Goal: Information Seeking & Learning: Learn about a topic

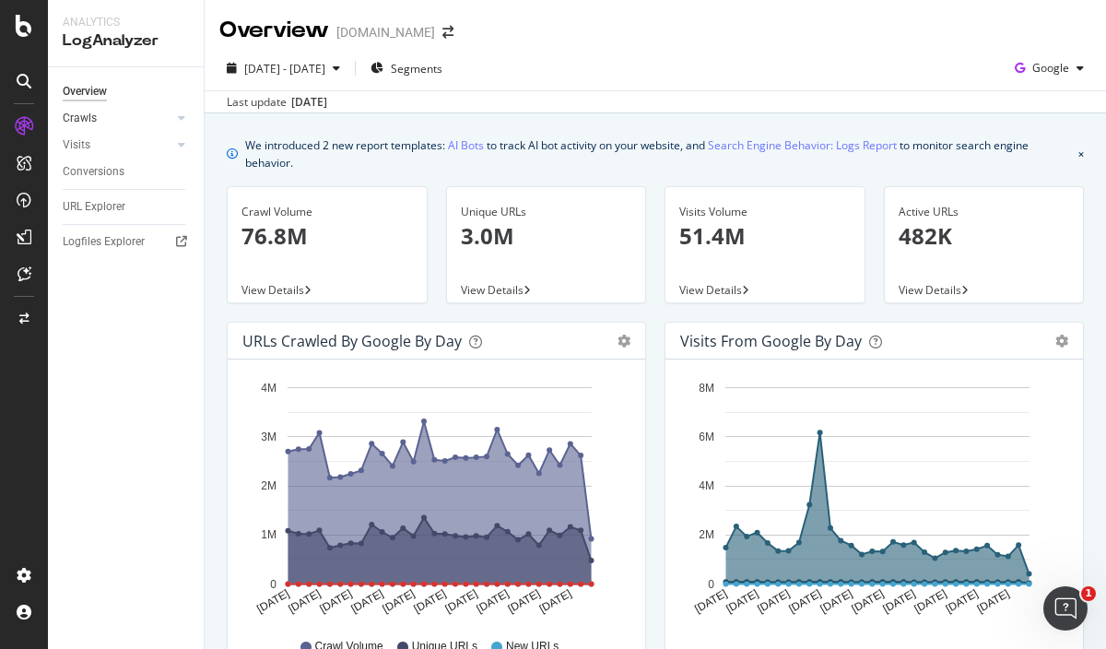
click at [115, 124] on link "Crawls" at bounding box center [118, 118] width 110 height 19
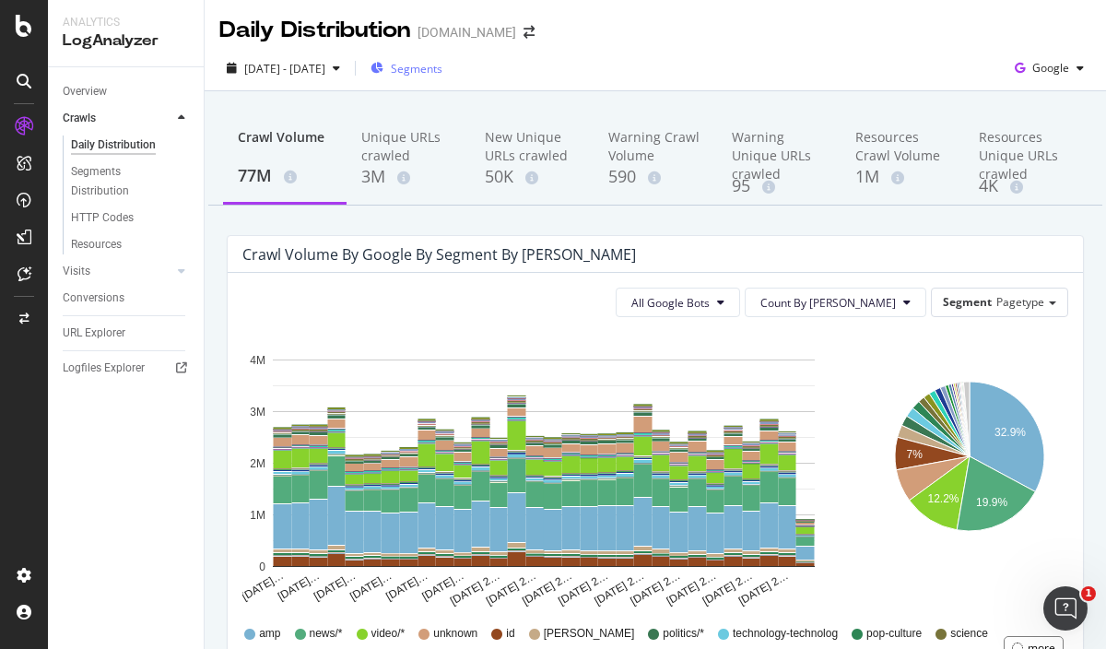
click at [443, 66] on span "Segments" at bounding box center [417, 69] width 52 height 16
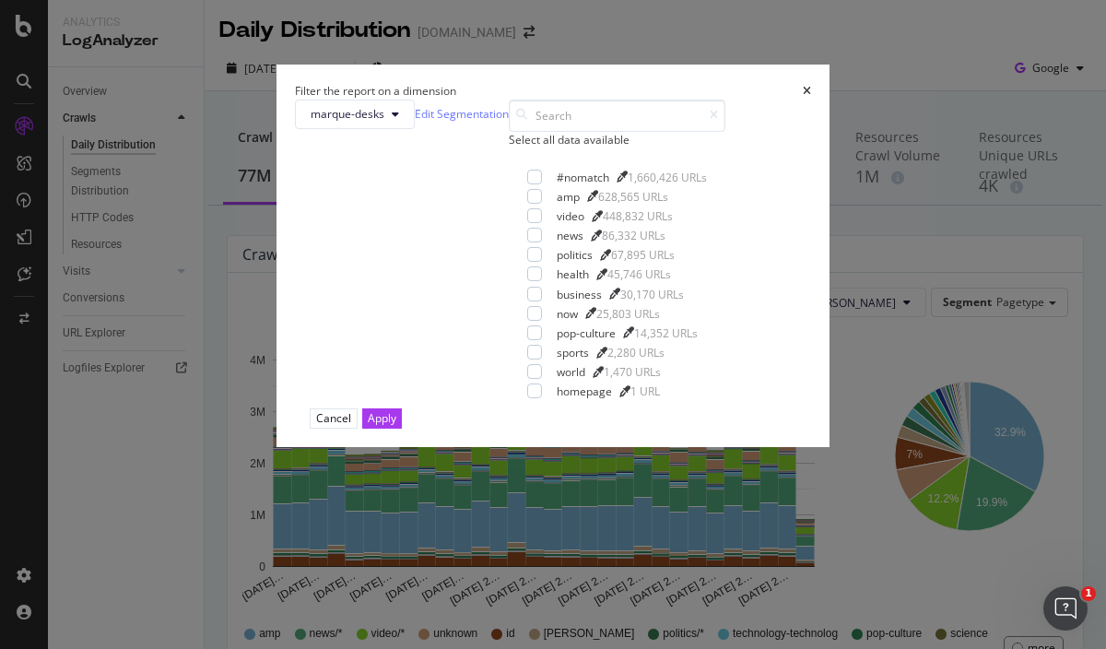
drag, startPoint x: 410, startPoint y: 253, endPoint x: 435, endPoint y: 255, distance: 25.0
click at [509, 148] on div "Select all data available" at bounding box center [617, 140] width 217 height 16
click at [396, 426] on div "Apply" at bounding box center [382, 418] width 29 height 16
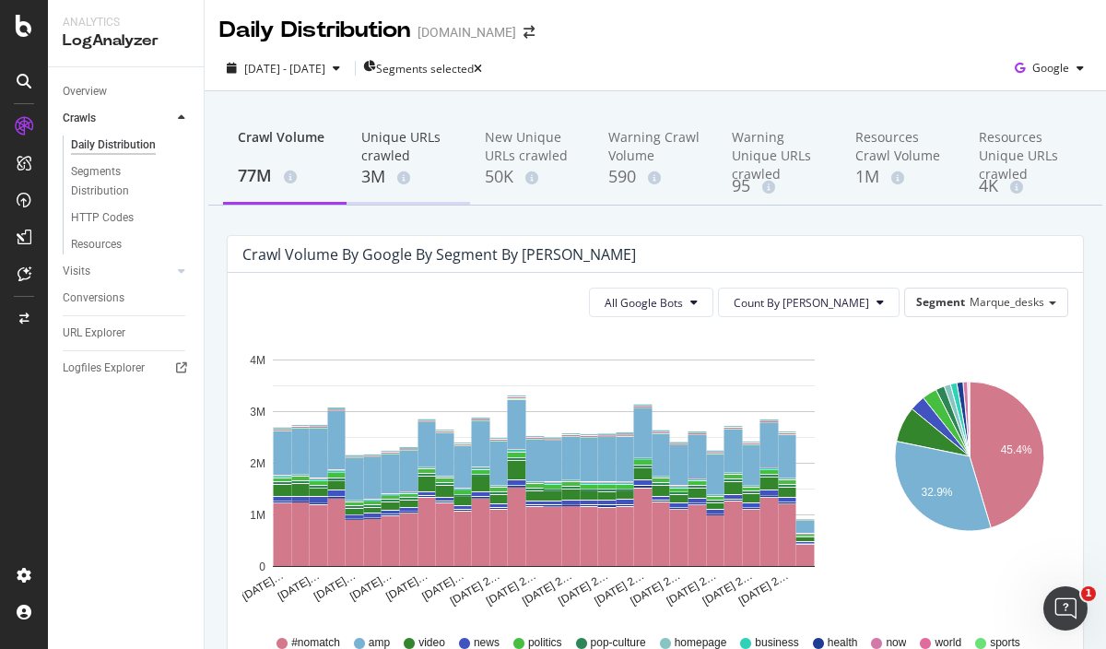
click at [364, 153] on div "Unique URLs crawled" at bounding box center [408, 146] width 94 height 37
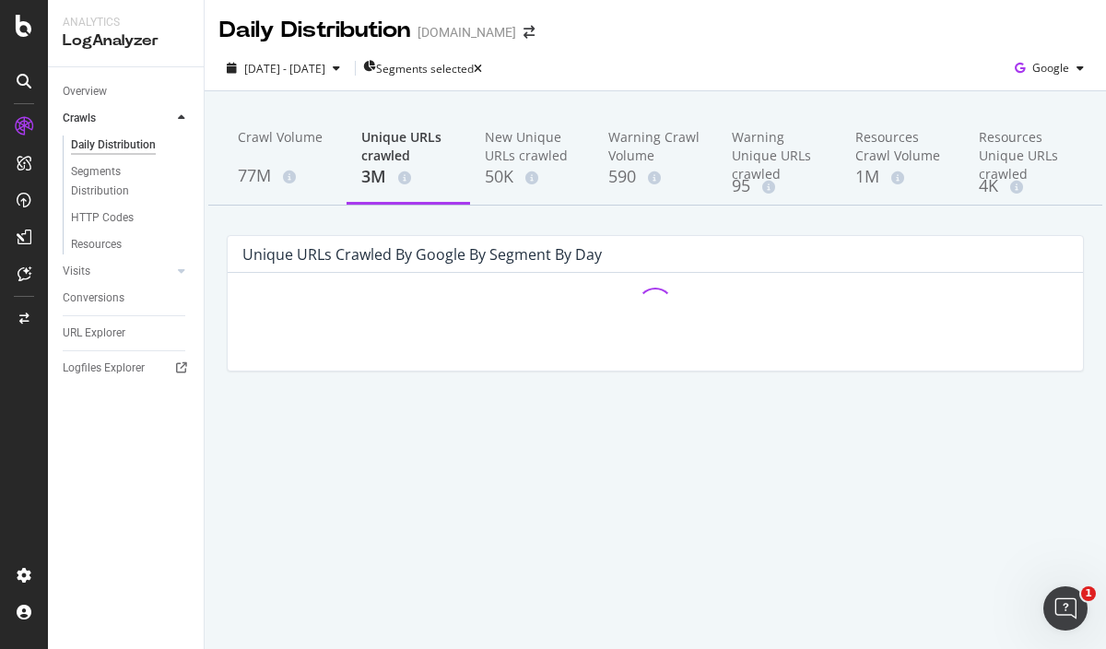
click at [326, 356] on div "Hold CTRL while clicking to filter the report." at bounding box center [656, 322] width 856 height 98
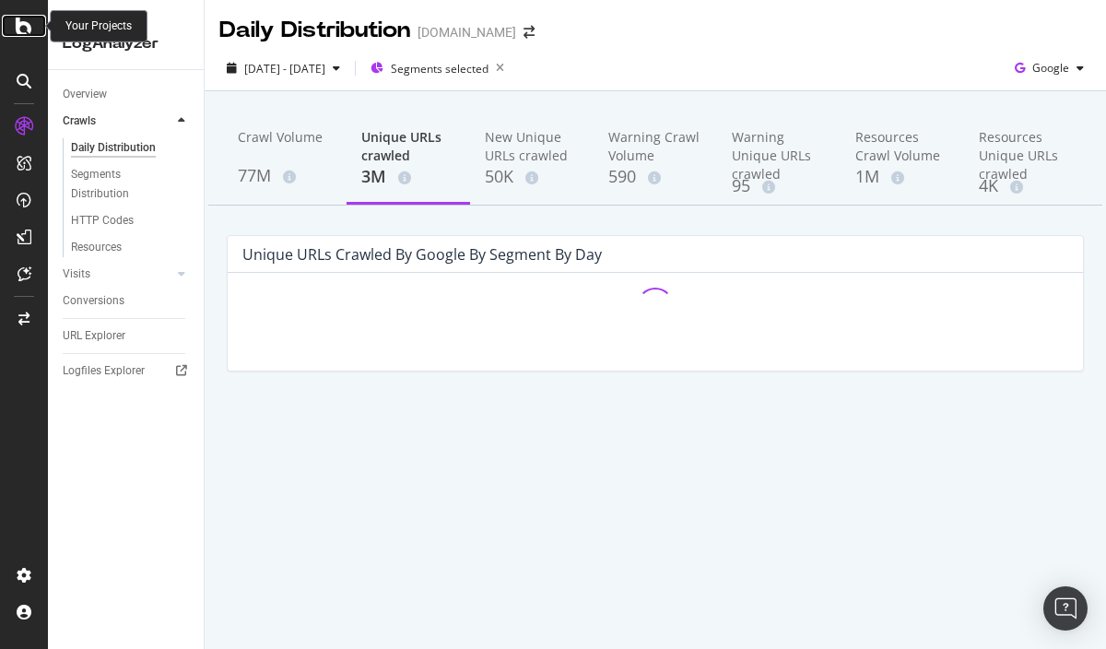
click at [18, 31] on icon at bounding box center [24, 26] width 17 height 22
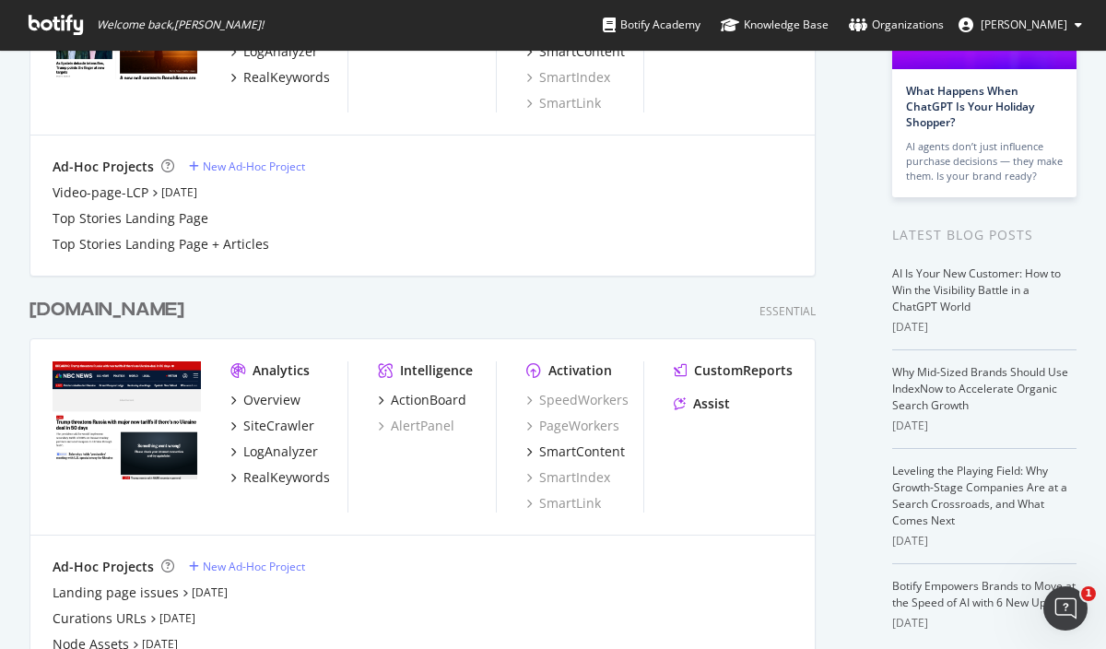
scroll to position [460, 0]
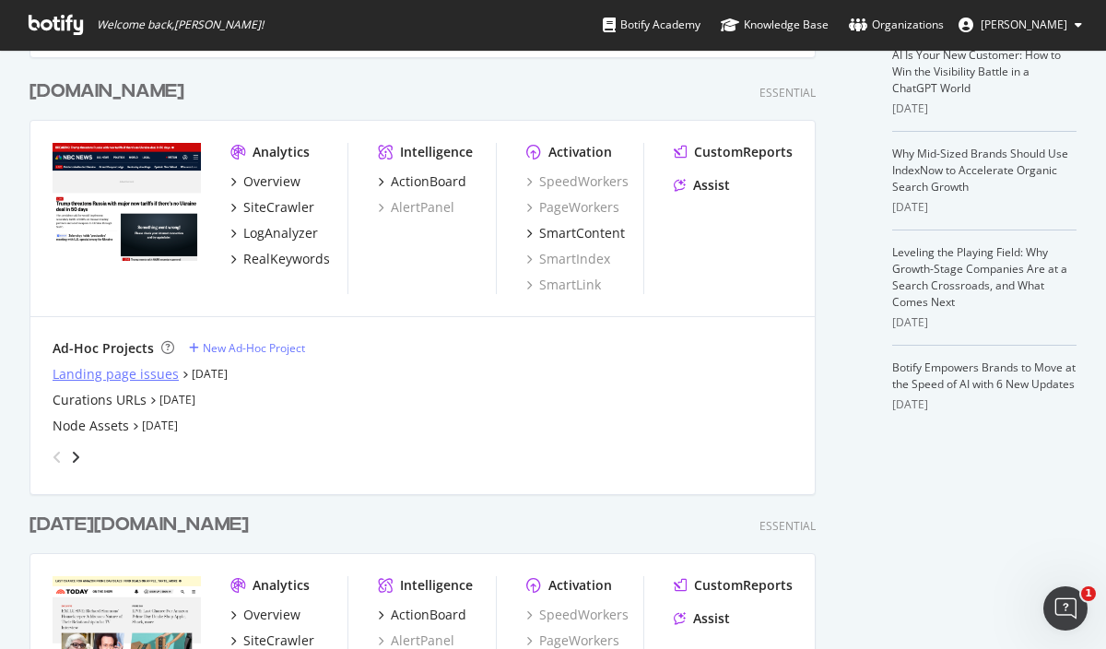
click at [134, 371] on div "Landing page issues" at bounding box center [116, 374] width 126 height 18
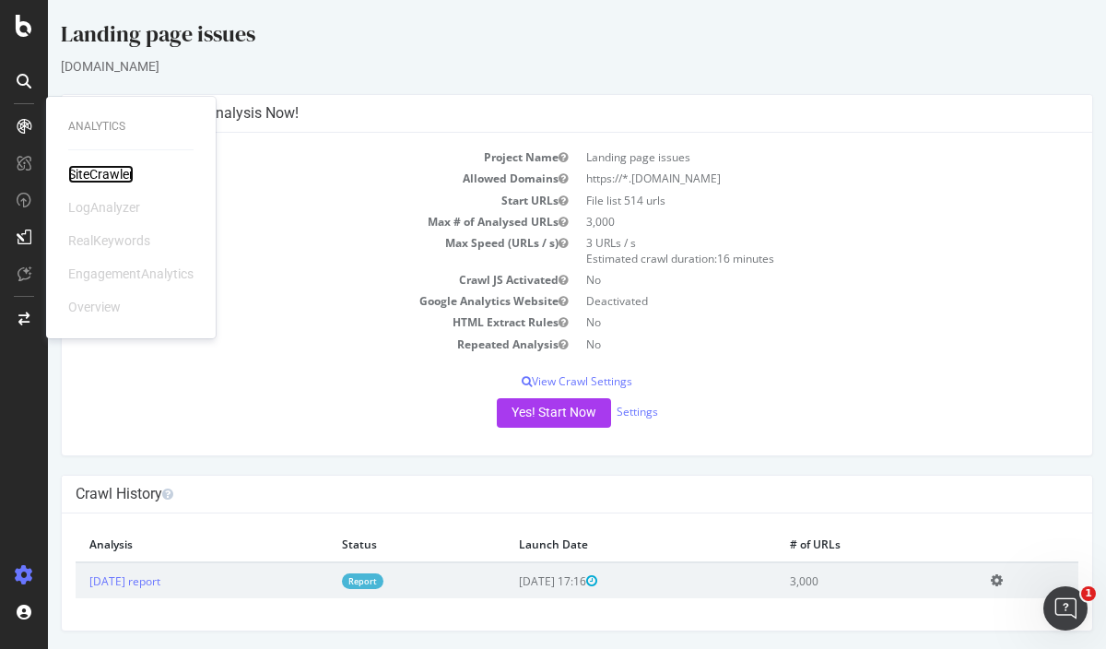
click at [121, 180] on div "SiteCrawler" at bounding box center [100, 174] width 65 height 18
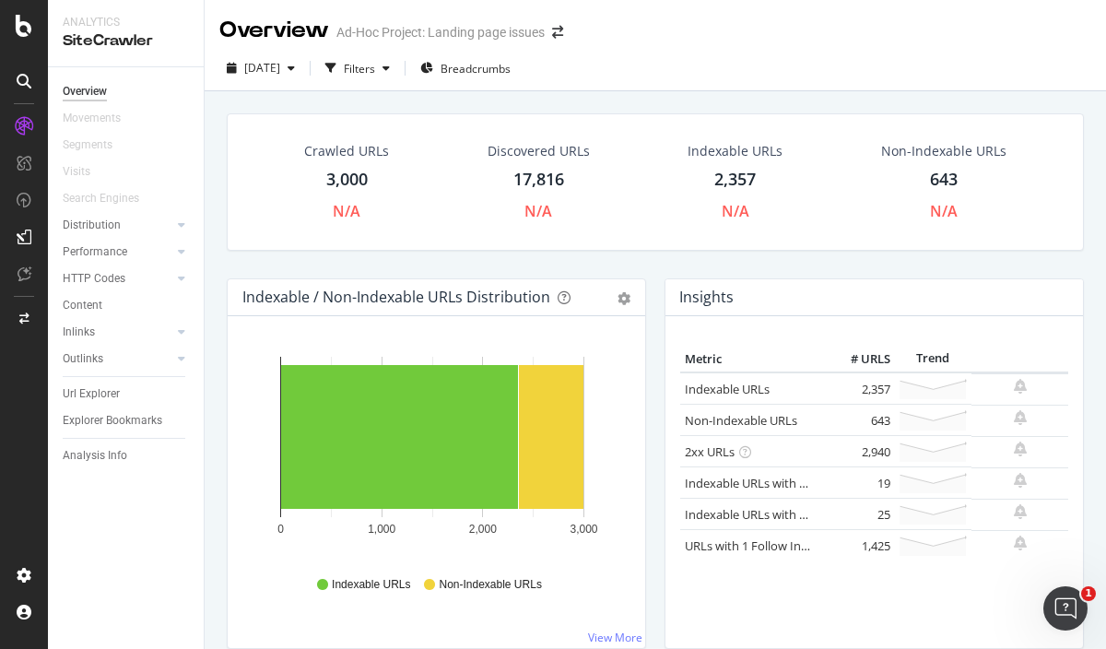
click at [225, 398] on div "Indexable / Non-Indexable URLs Distribution Bar Bar (by Percentage) Table Expor…" at bounding box center [437, 472] width 438 height 389
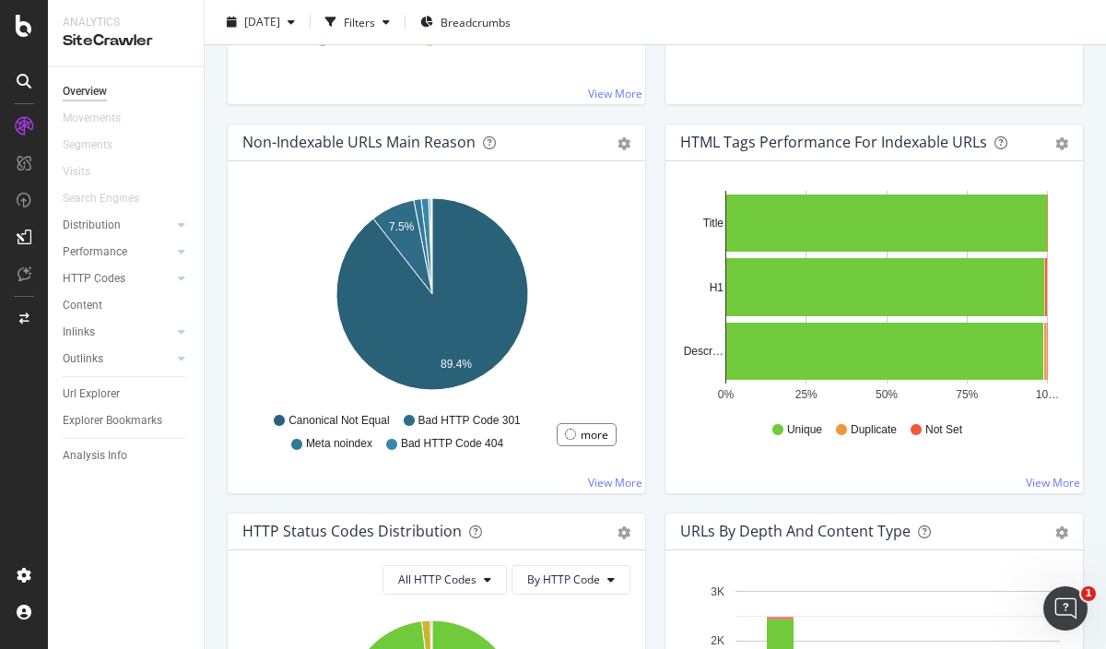
scroll to position [346, 0]
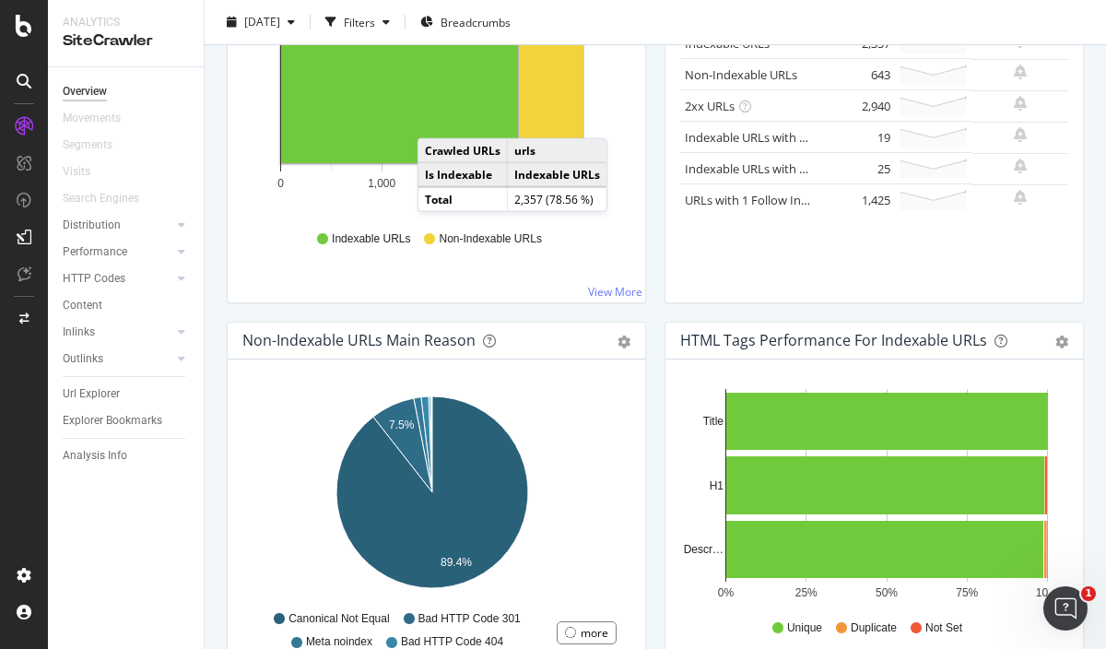
click at [435, 118] on rect "A chart." at bounding box center [399, 91] width 237 height 144
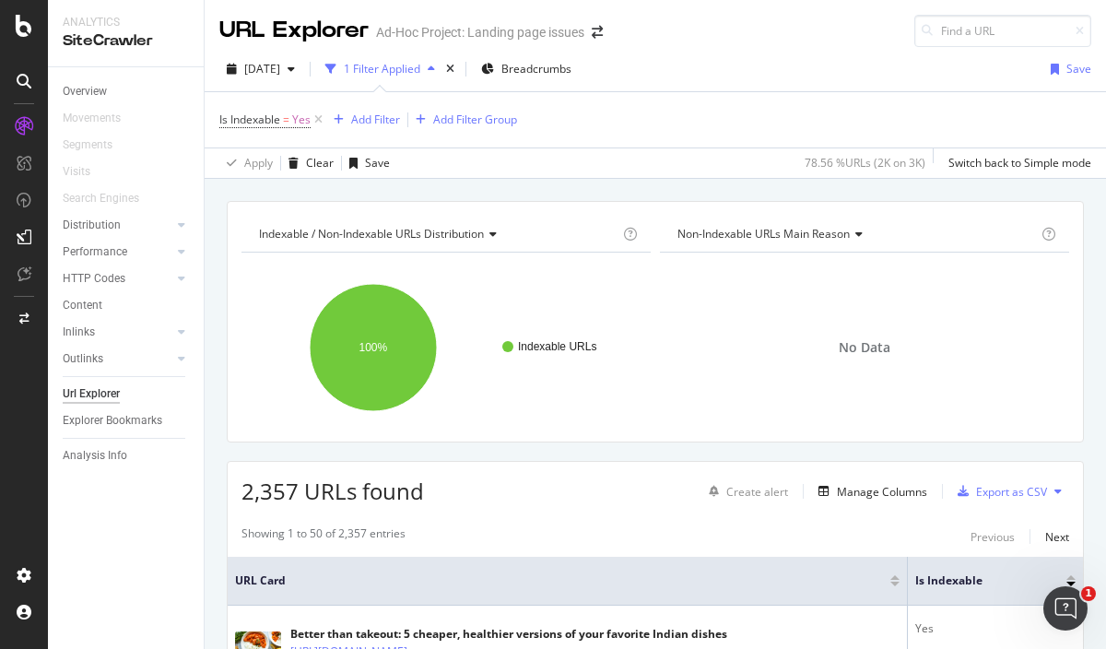
click at [131, 503] on div "Overview Movements Segments Visits Search Engines Distribution Top Charts Insig…" at bounding box center [126, 358] width 156 height 582
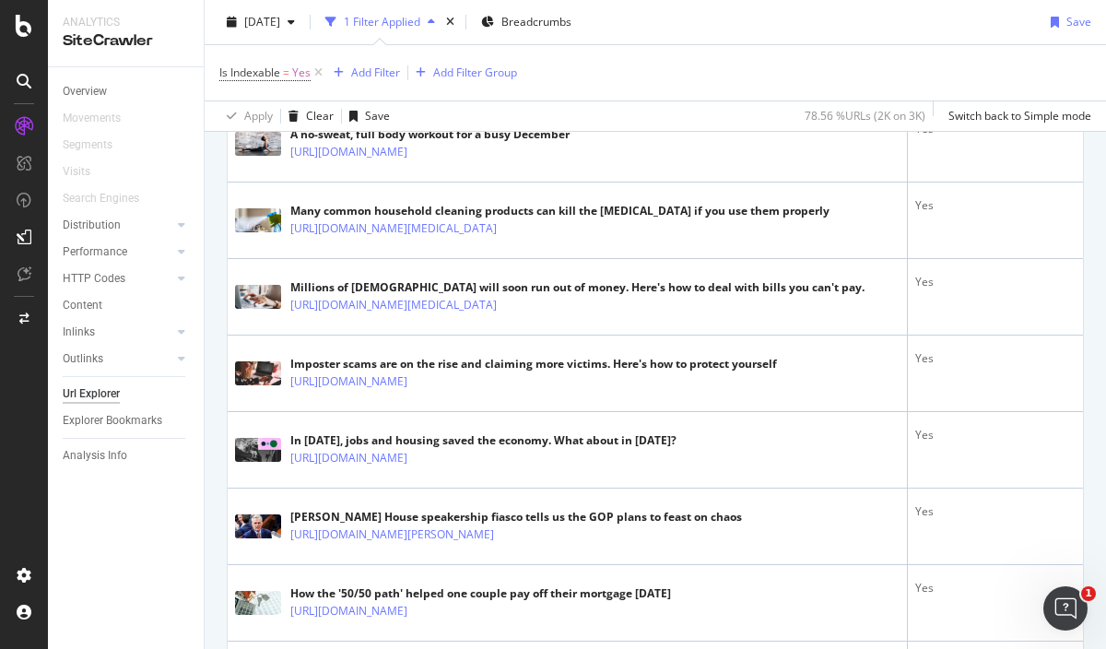
scroll to position [346, 0]
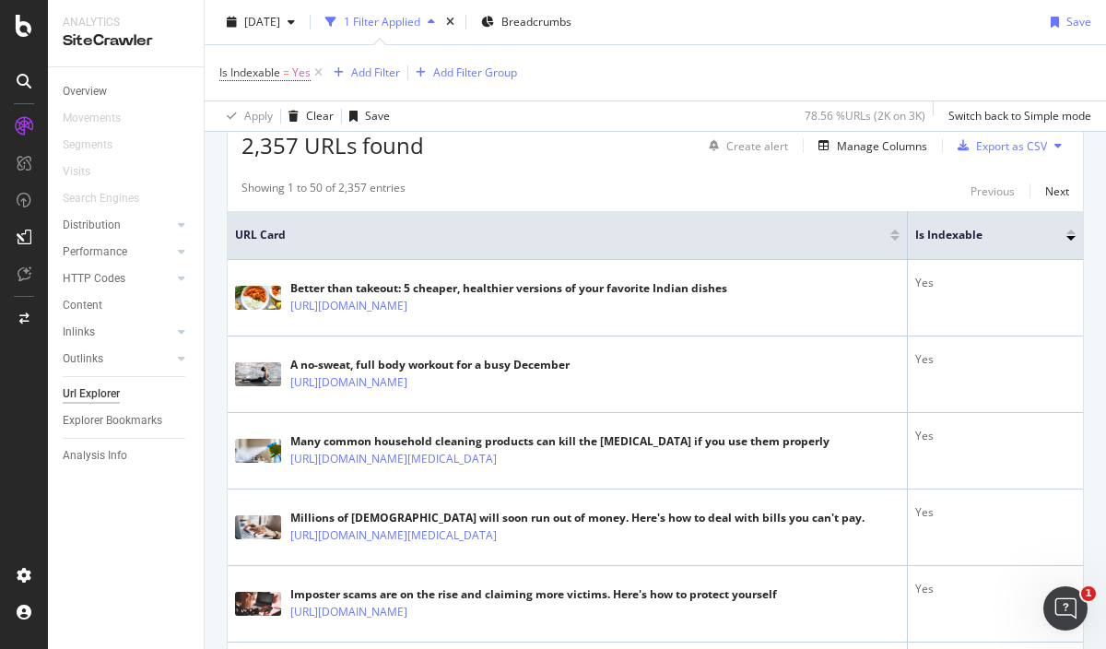
click at [891, 234] on div at bounding box center [895, 235] width 9 height 11
click at [891, 233] on div at bounding box center [895, 235] width 9 height 11
click at [891, 234] on div at bounding box center [895, 235] width 9 height 11
click at [891, 238] on div at bounding box center [895, 238] width 9 height 5
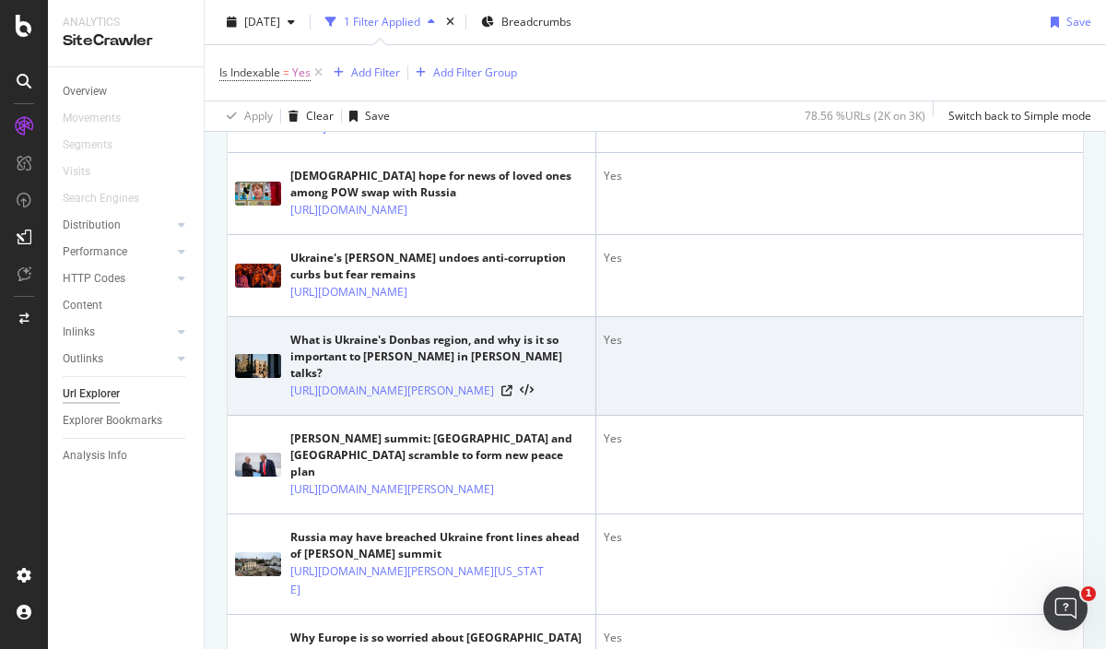
scroll to position [558, 0]
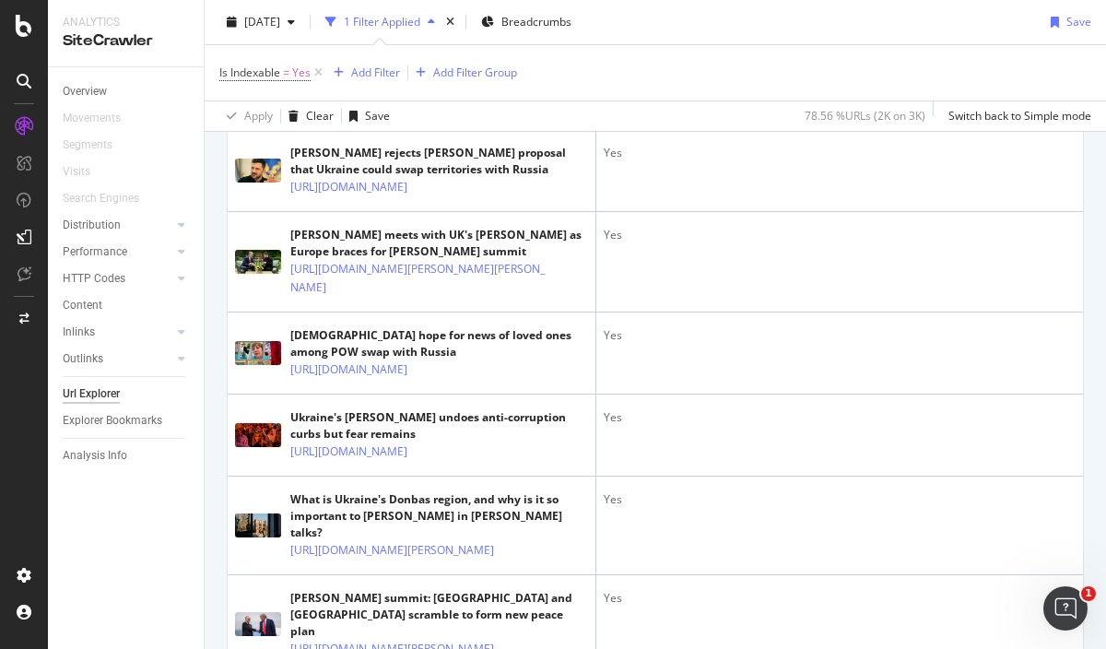
click at [180, 517] on div "Overview Movements Segments Visits Search Engines Distribution Top Charts Insig…" at bounding box center [126, 358] width 156 height 582
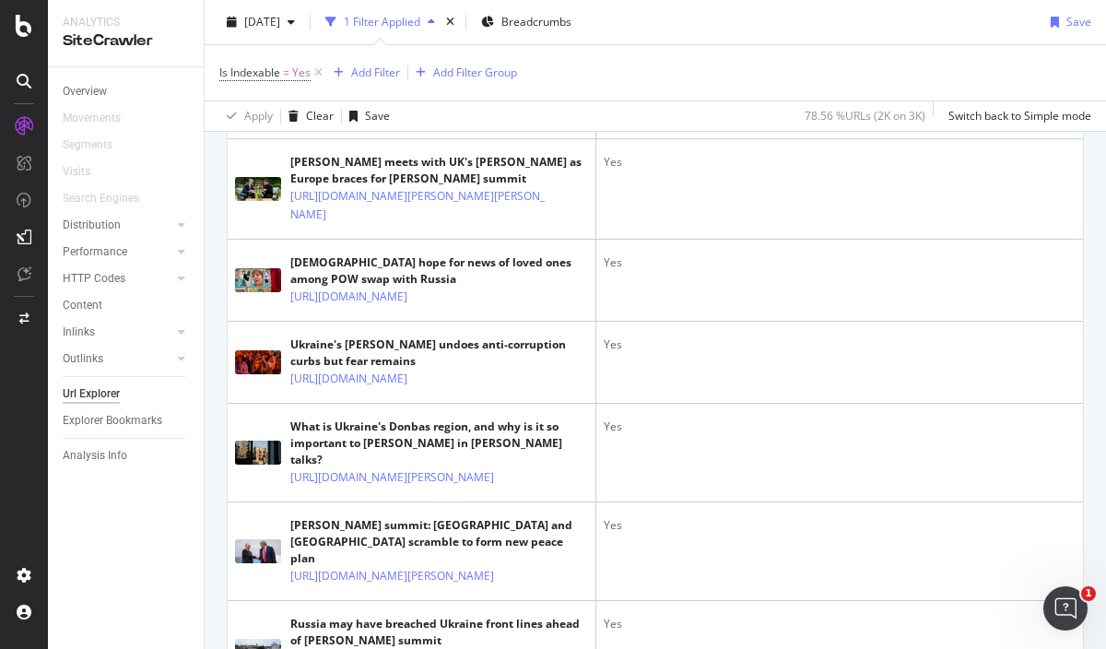
scroll to position [434, 0]
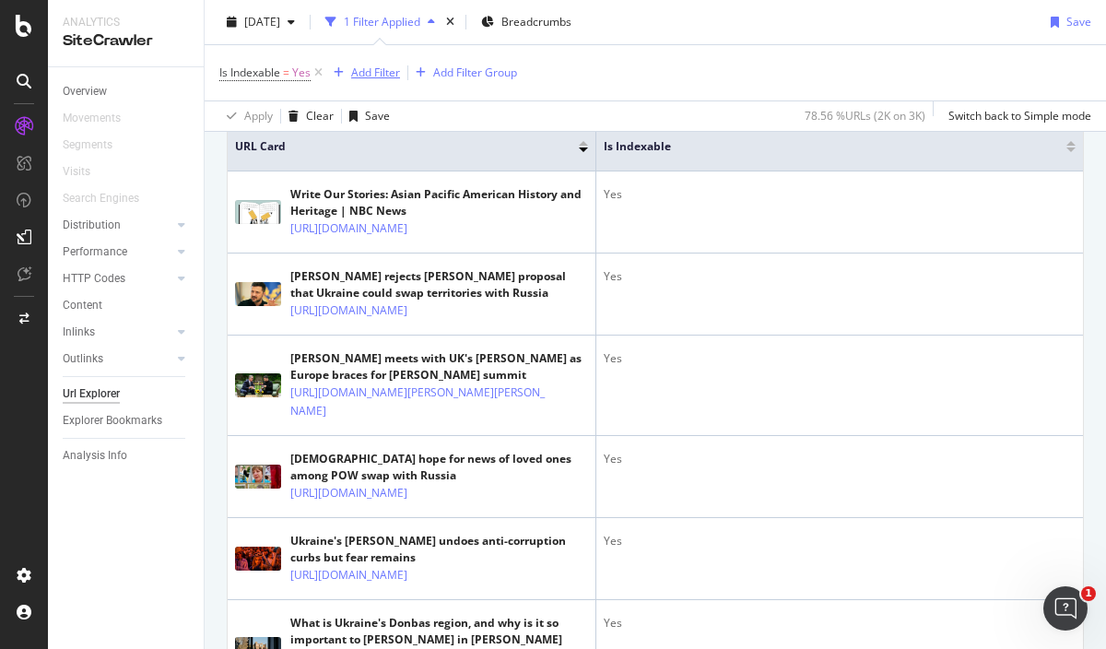
click at [373, 68] on div "Add Filter" at bounding box center [375, 73] width 49 height 16
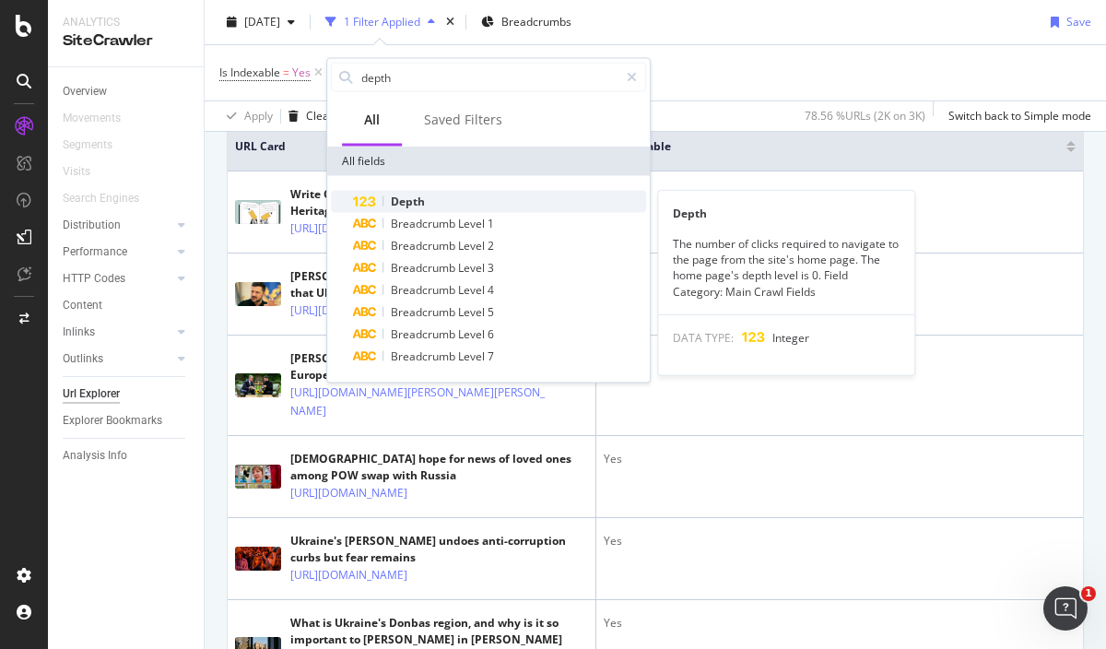
type input "depth"
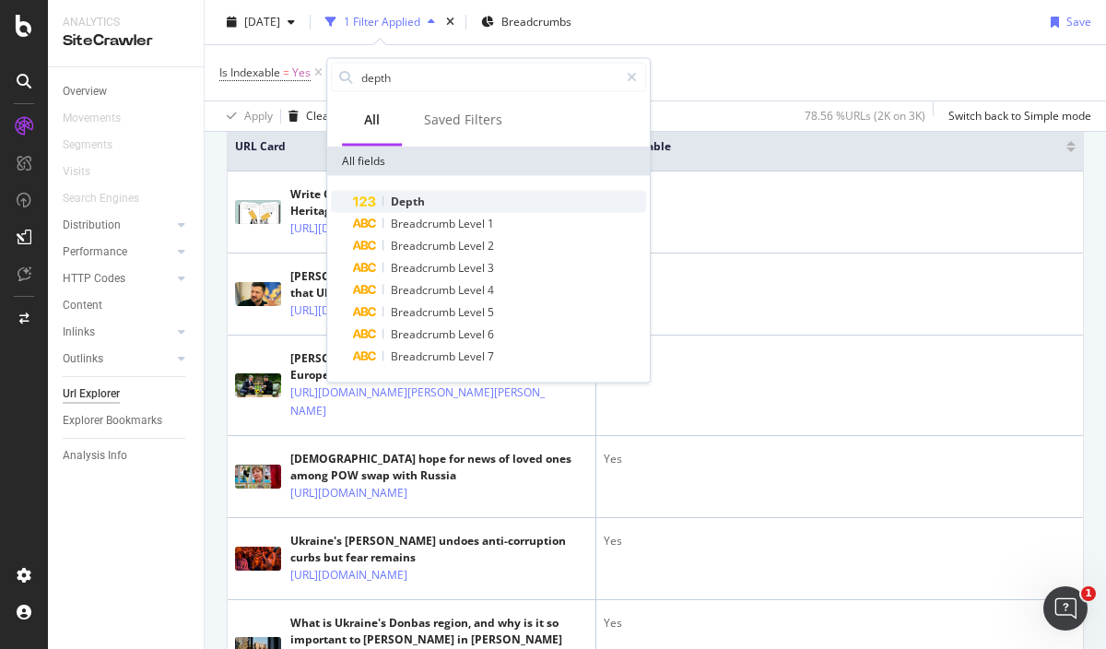
click at [428, 195] on div "Depth" at bounding box center [499, 202] width 293 height 22
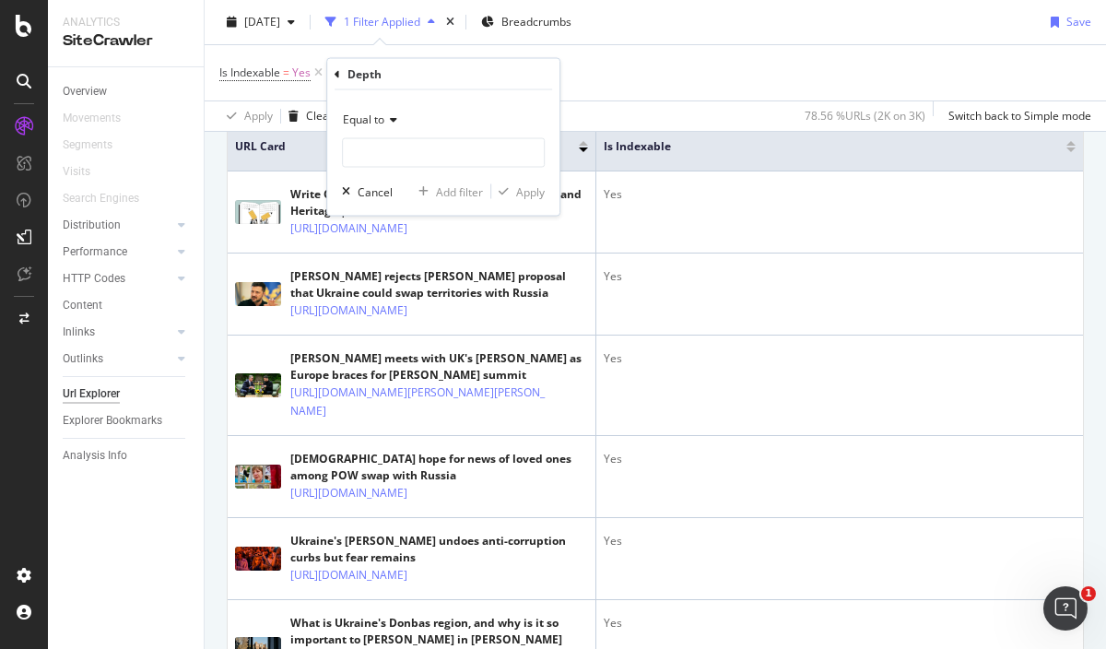
click at [381, 125] on span "Equal to" at bounding box center [363, 120] width 41 height 16
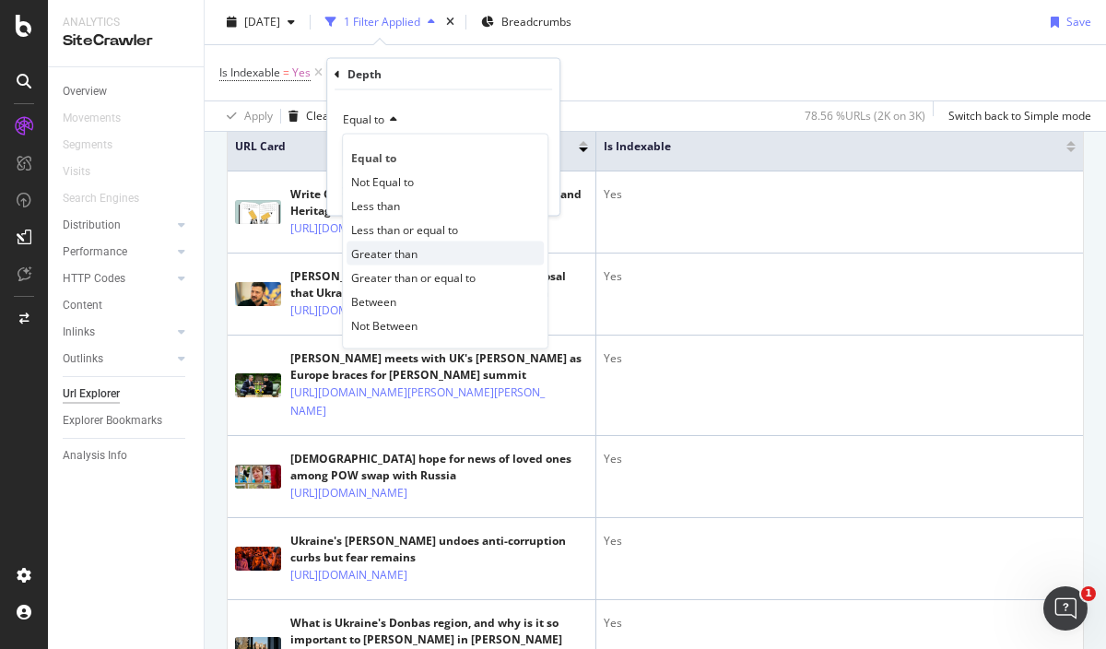
click at [400, 253] on span "Greater than" at bounding box center [384, 253] width 66 height 16
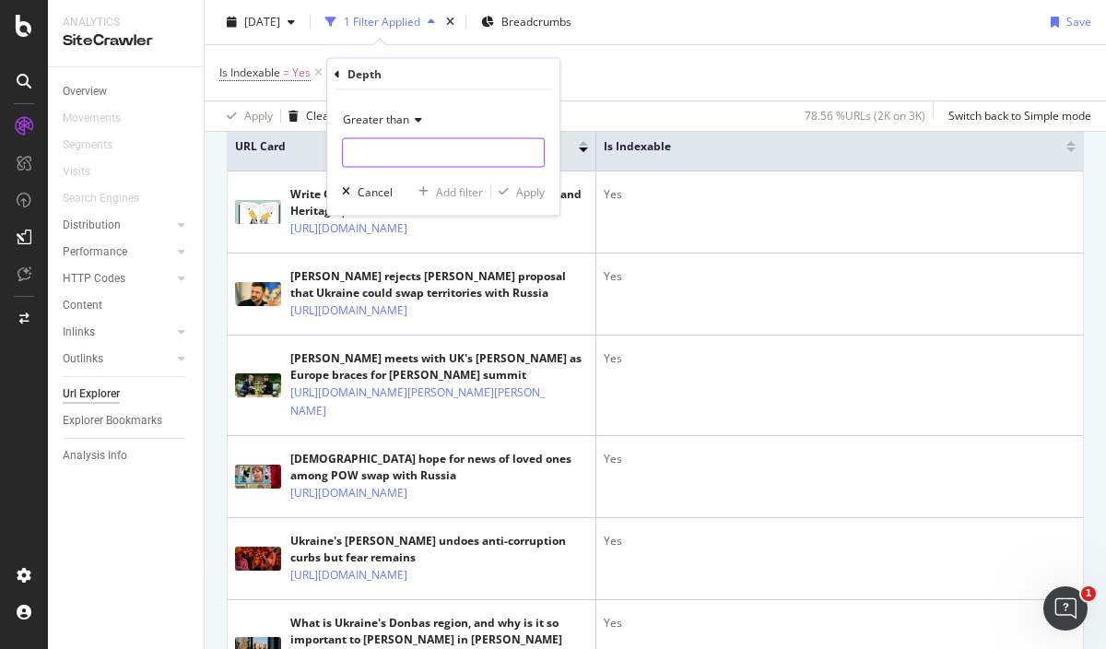
click at [396, 144] on input "number" at bounding box center [443, 153] width 203 height 30
type input "0"
click at [514, 191] on div "button" at bounding box center [503, 191] width 25 height 11
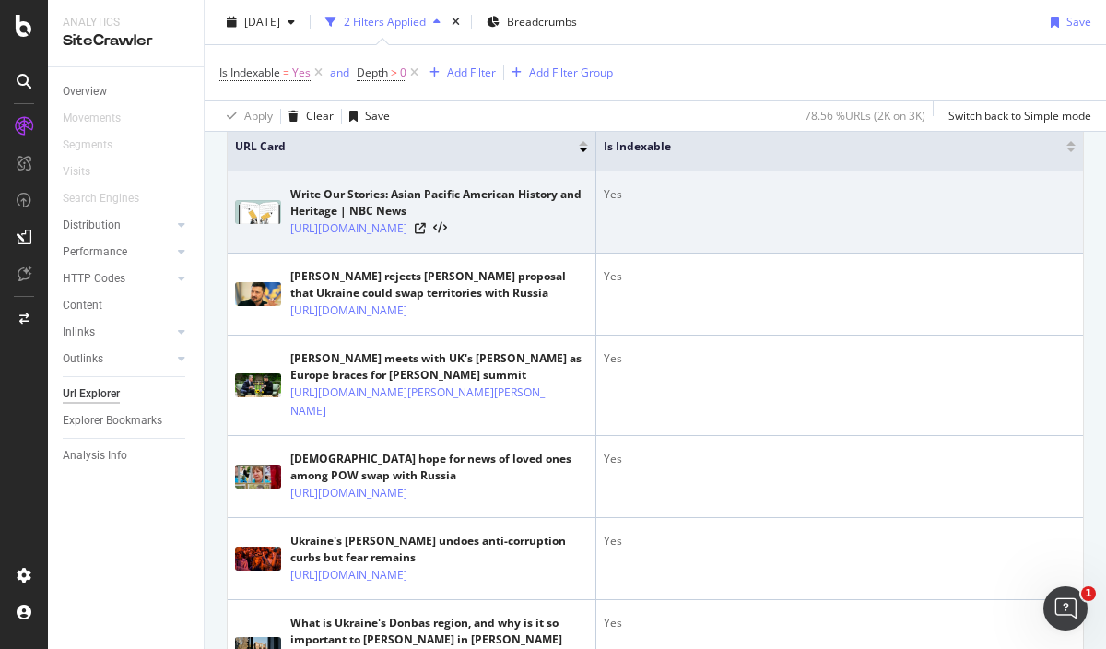
scroll to position [204, 0]
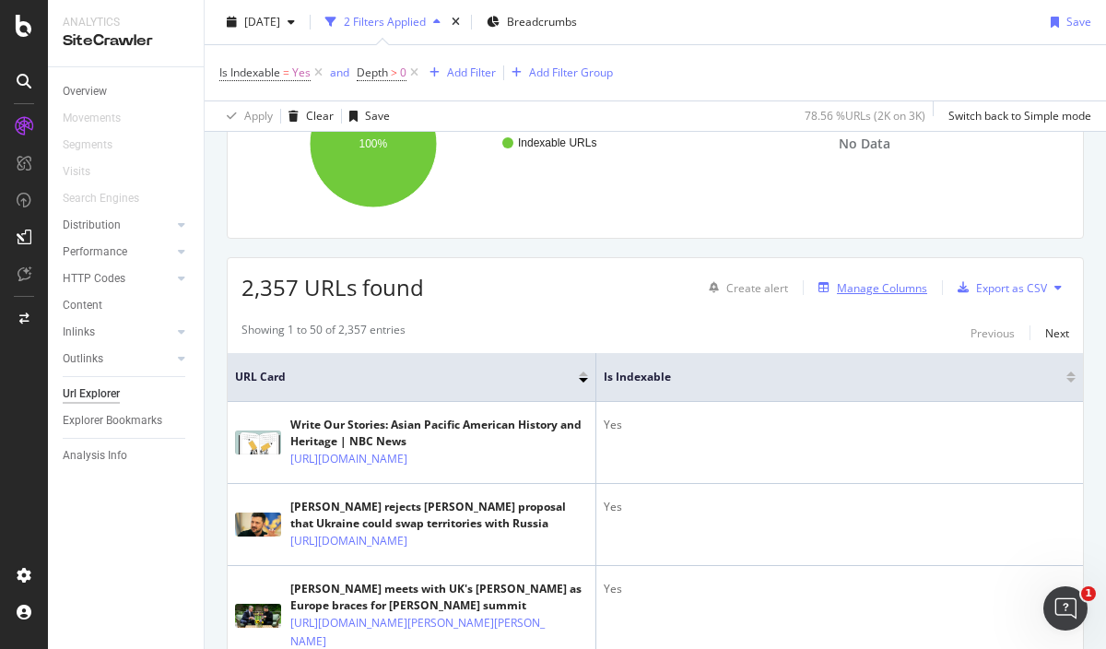
click at [848, 281] on div "Manage Columns" at bounding box center [882, 288] width 90 height 16
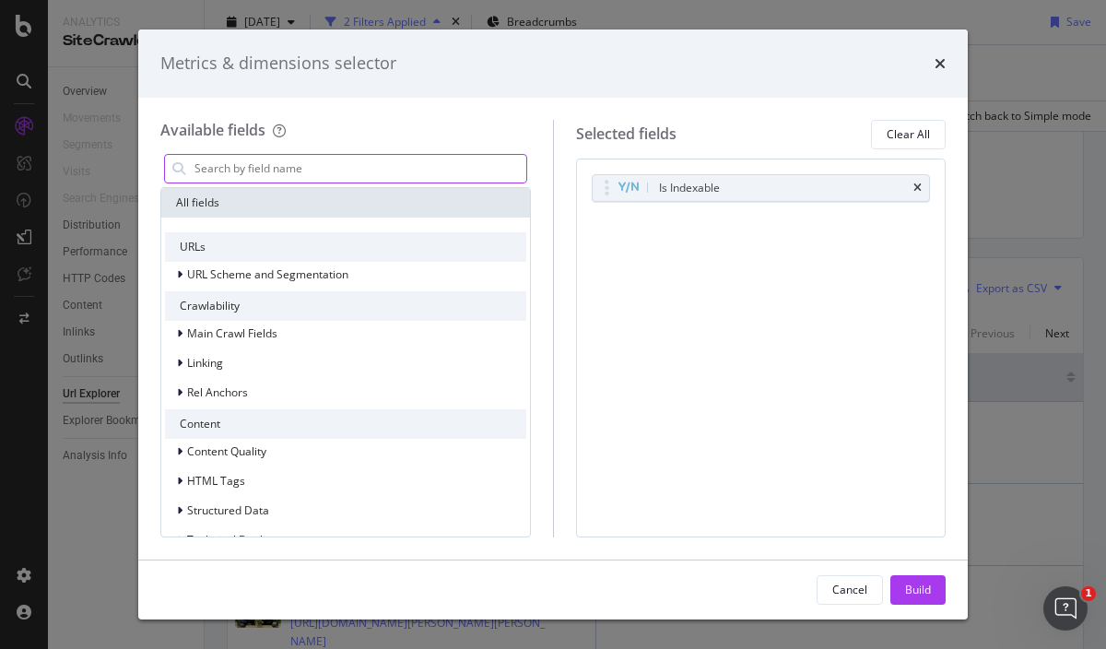
click at [313, 162] on input "modal" at bounding box center [360, 169] width 334 height 28
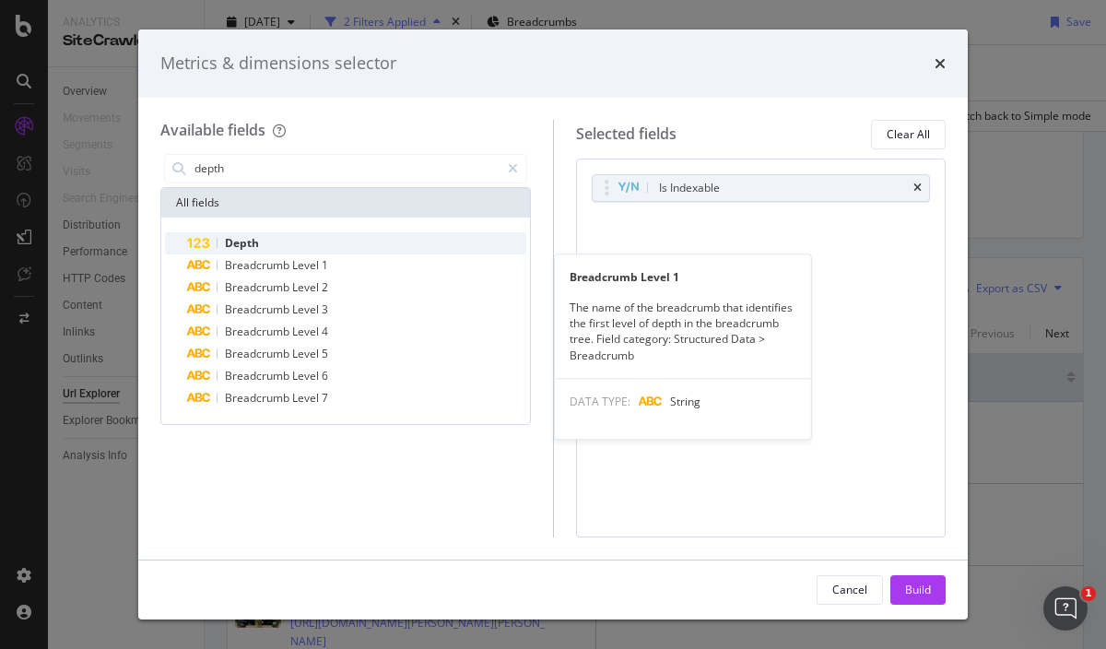
type input "depth"
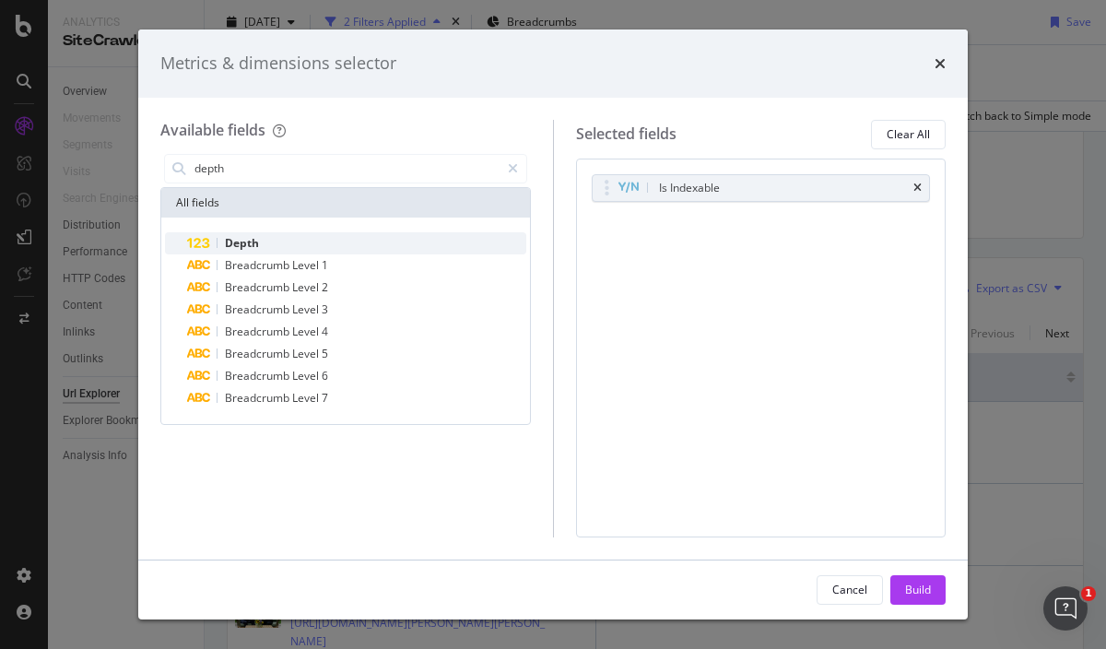
click at [243, 238] on span "Depth" at bounding box center [242, 243] width 34 height 16
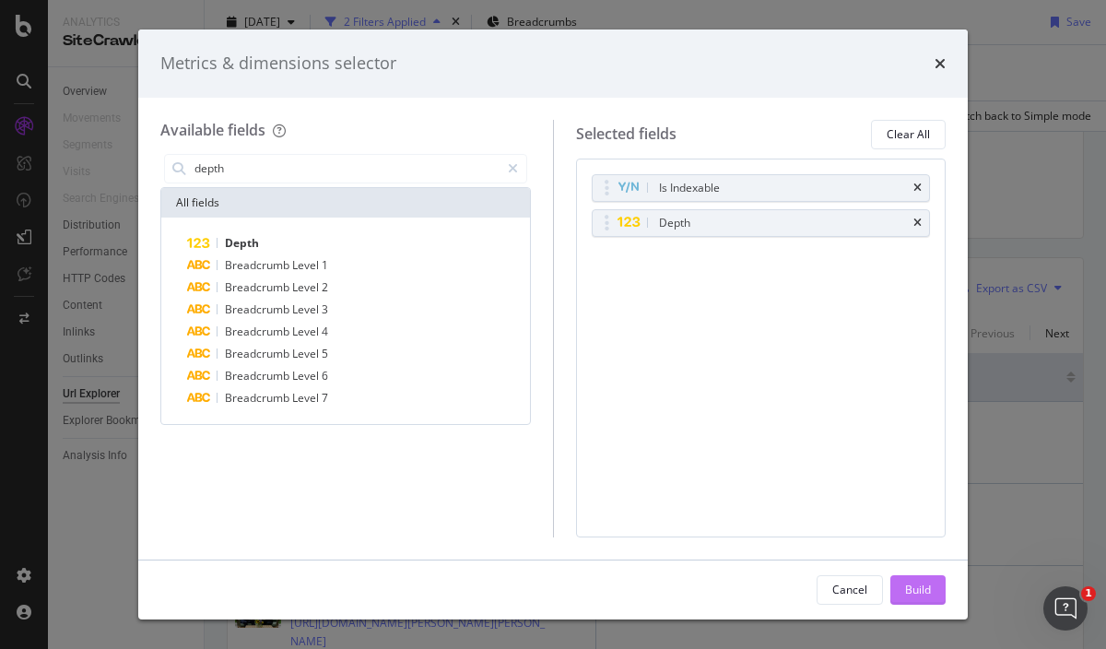
click at [905, 587] on div "Build" at bounding box center [918, 590] width 26 height 16
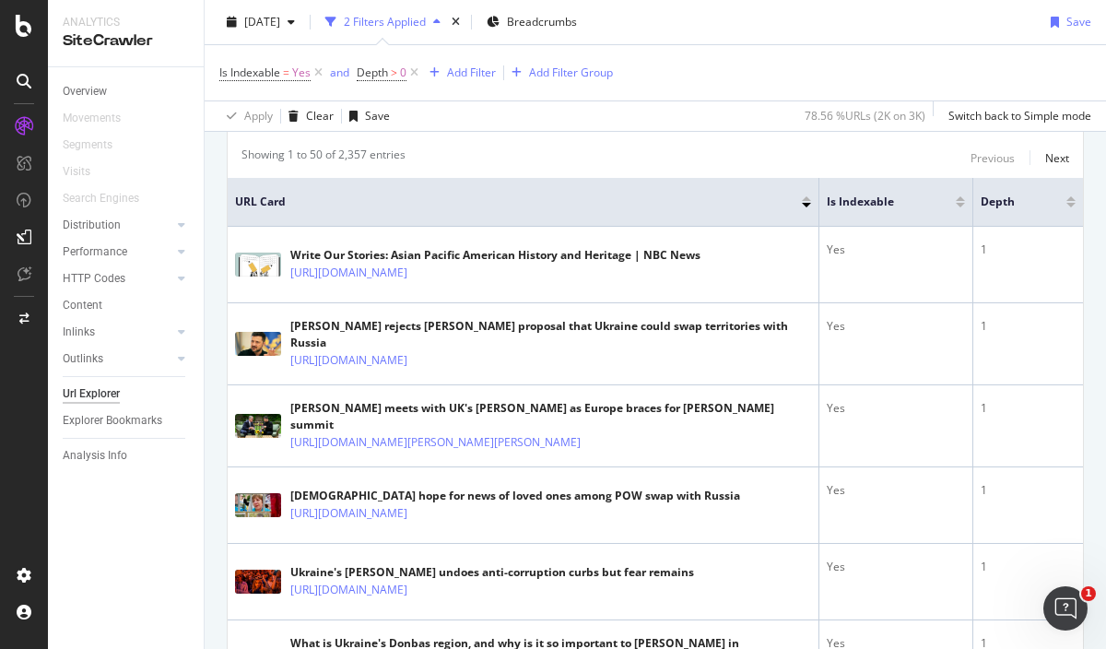
scroll to position [383, 0]
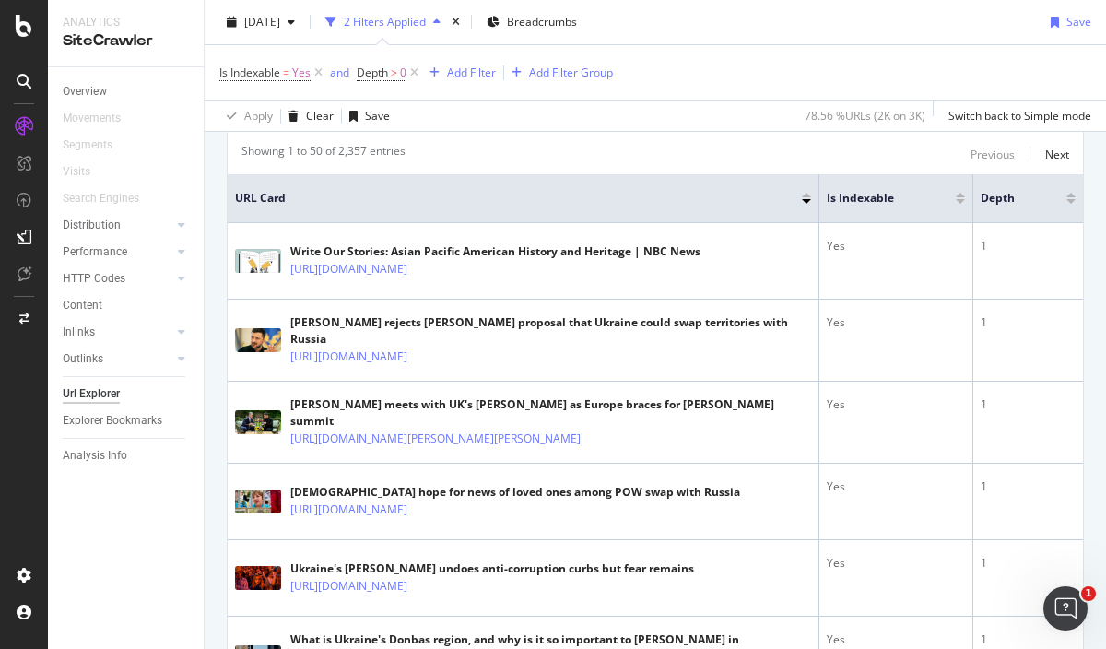
click at [1067, 199] on div at bounding box center [1071, 201] width 9 height 5
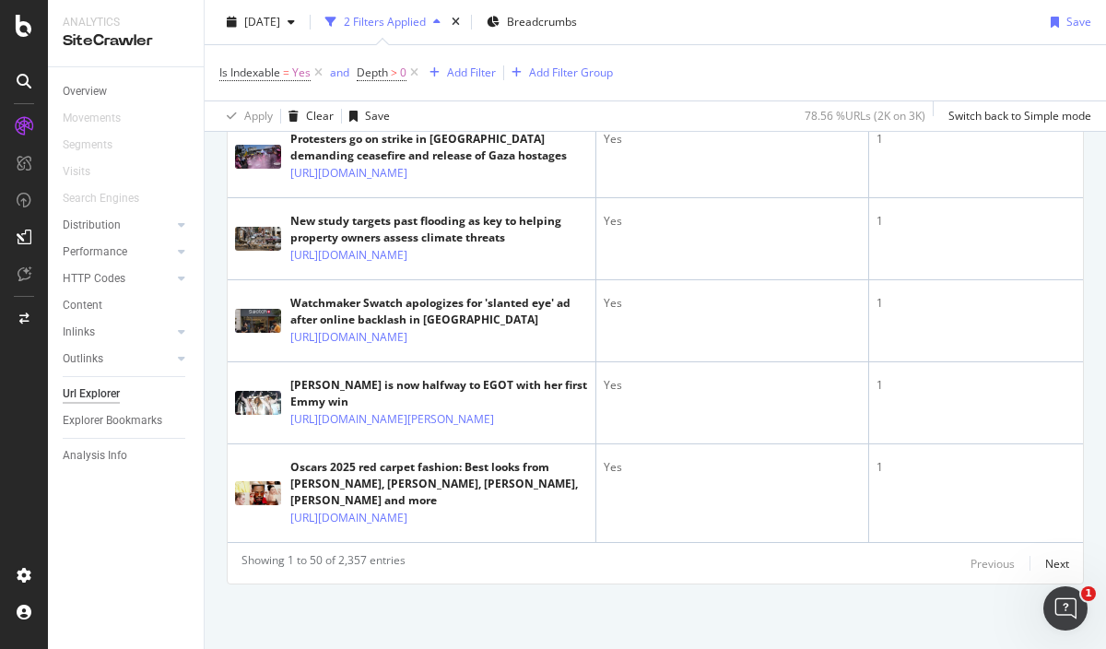
scroll to position [5394, 0]
drag, startPoint x: 1092, startPoint y: 207, endPoint x: 40, endPoint y: 23, distance: 1067.9
click at [1046, 560] on div "Next" at bounding box center [1058, 564] width 24 height 16
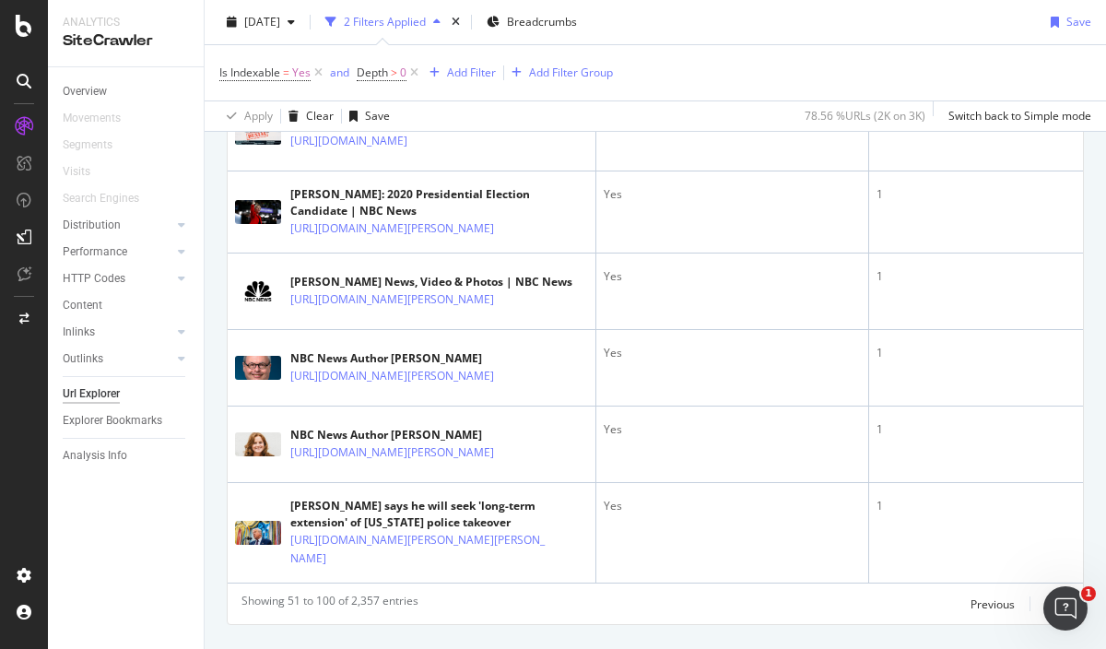
scroll to position [4559, 0]
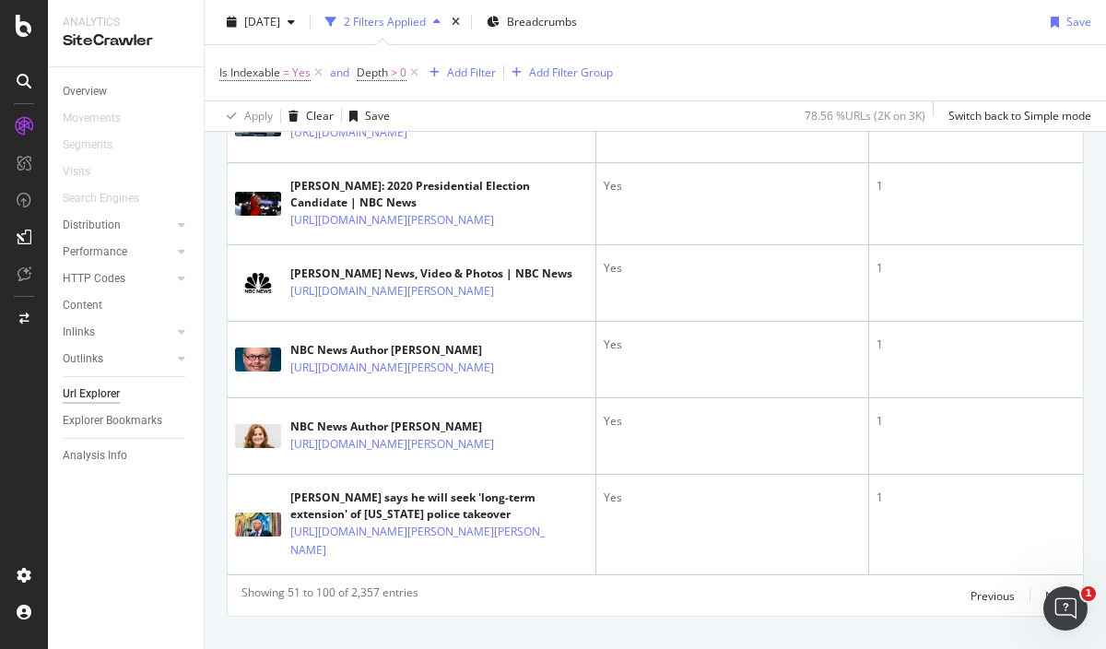
drag, startPoint x: 51, startPoint y: 569, endPoint x: 78, endPoint y: 558, distance: 29.8
click at [51, 569] on div "Overview Movements Segments Visits Search Engines Distribution Top Charts Insig…" at bounding box center [126, 358] width 156 height 582
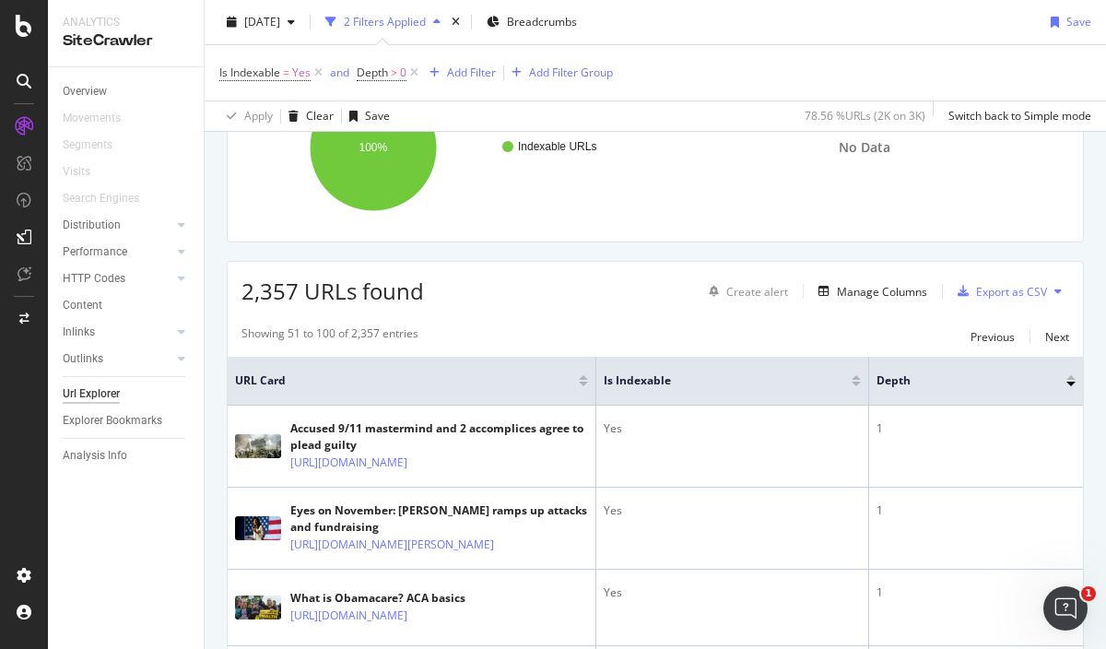
scroll to position [397, 0]
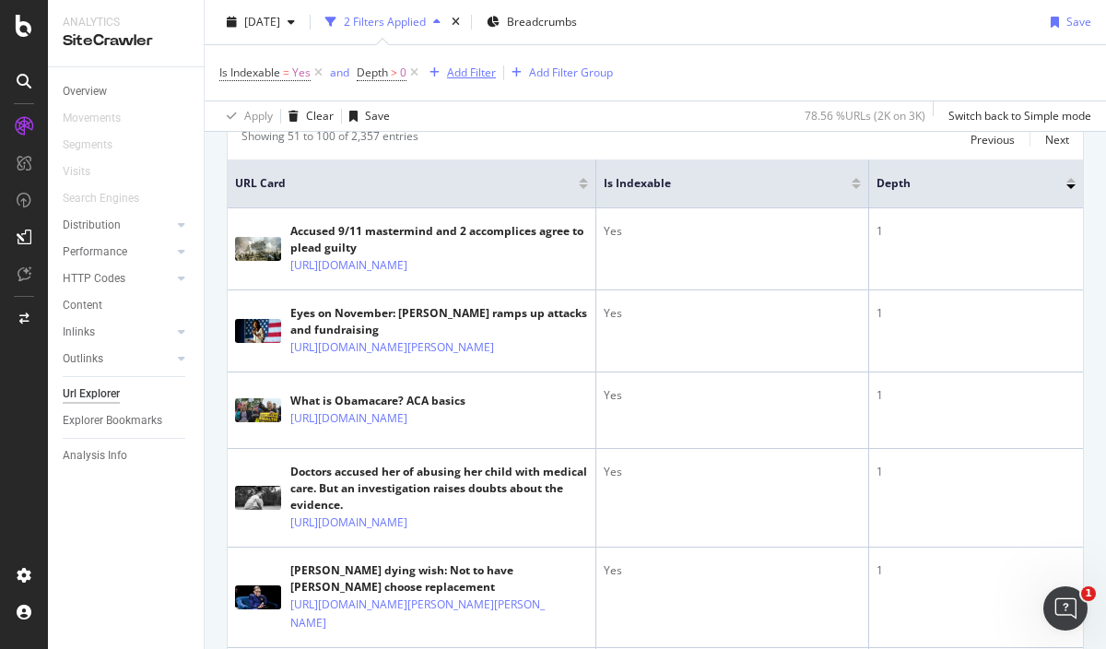
click at [461, 78] on div "Add Filter" at bounding box center [471, 73] width 49 height 16
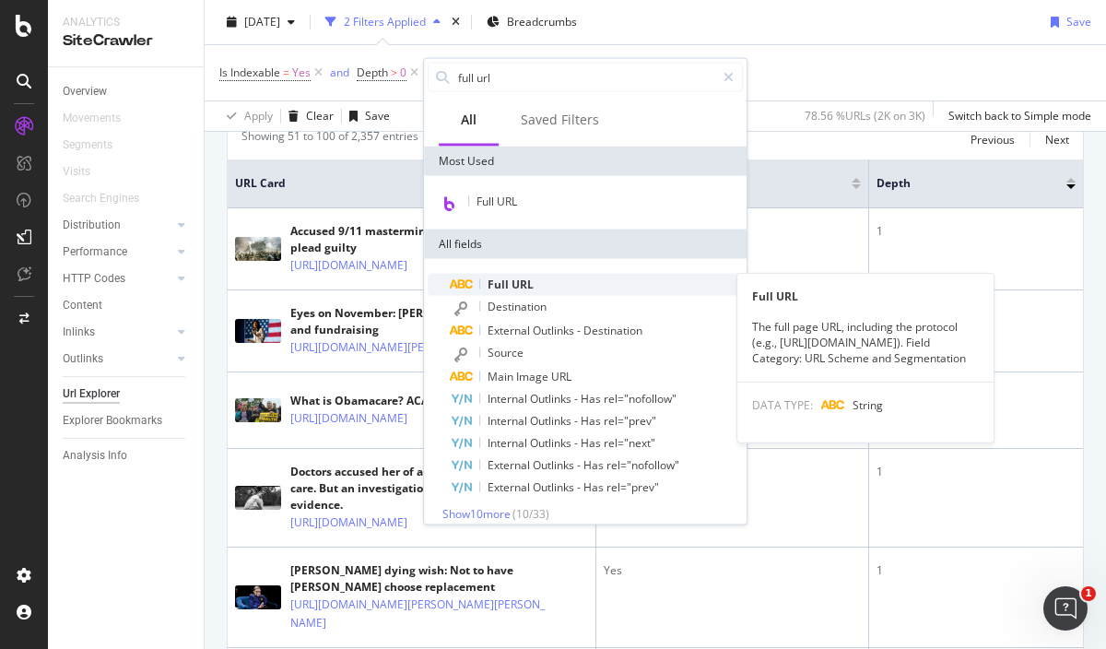
type input "full url"
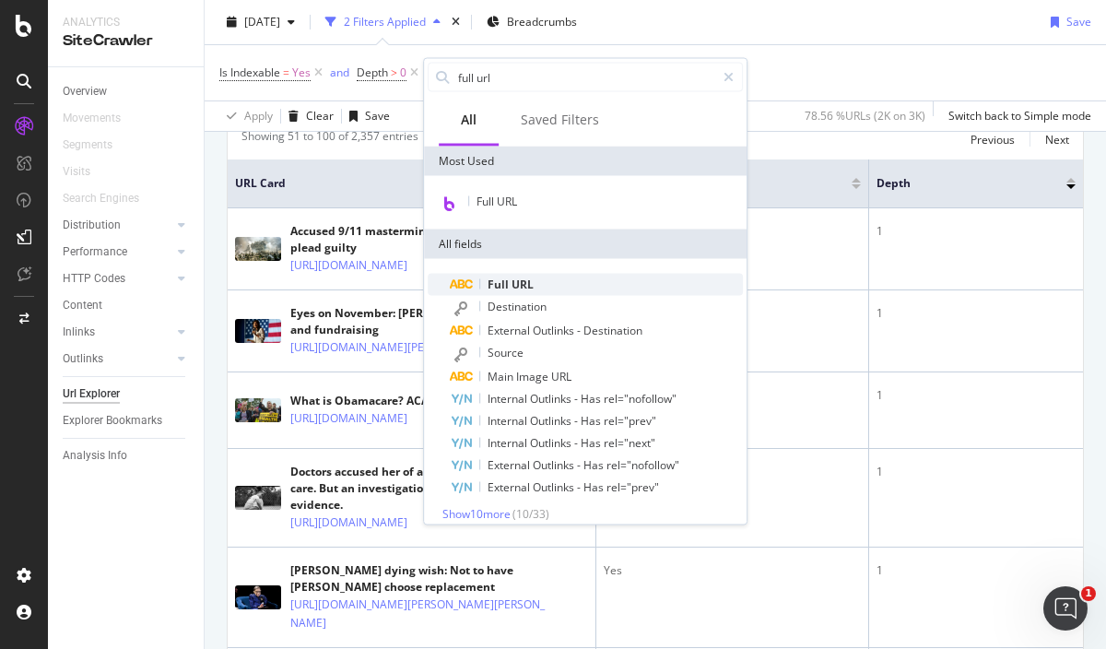
click at [523, 284] on span "URL" at bounding box center [523, 285] width 22 height 16
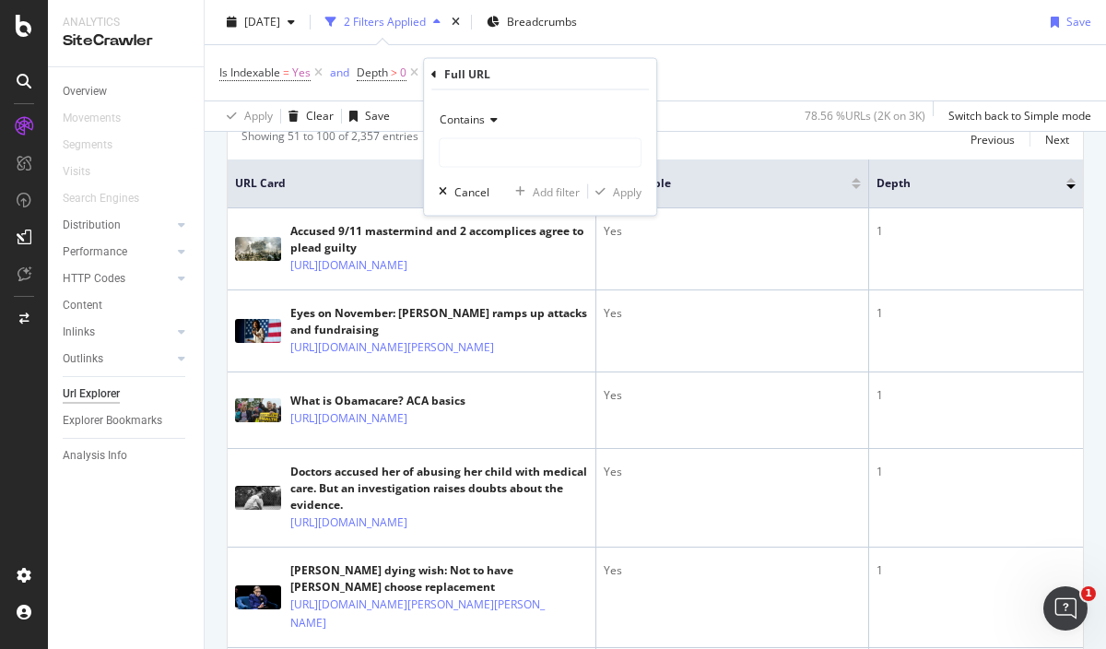
click at [490, 120] on icon at bounding box center [491, 119] width 13 height 11
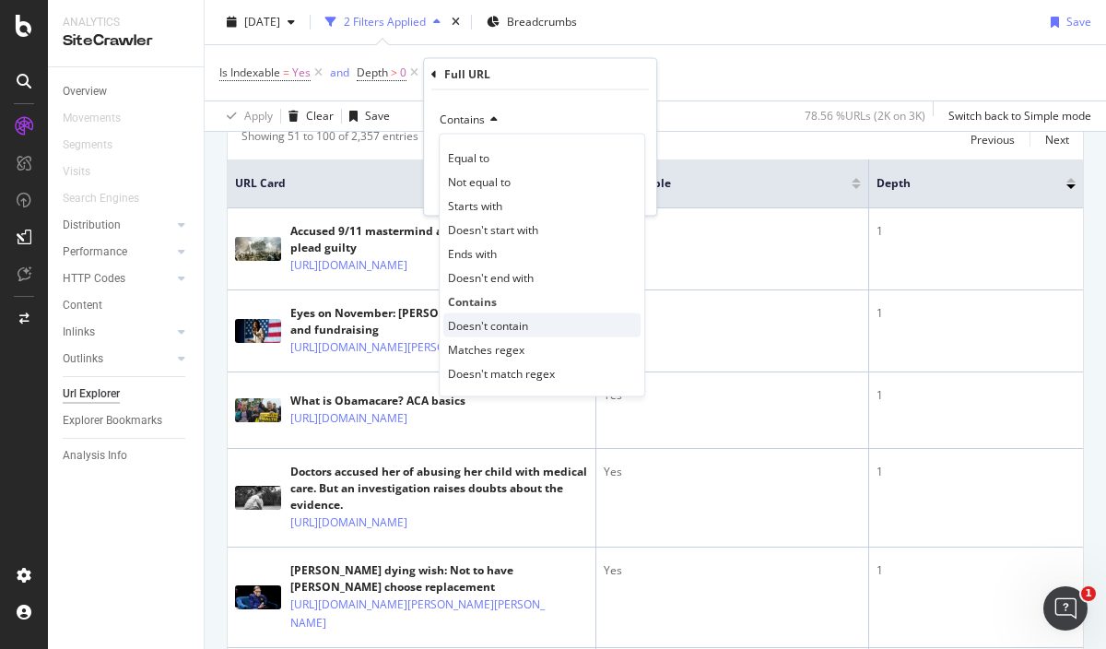
click at [538, 328] on div "Doesn't contain" at bounding box center [541, 325] width 197 height 24
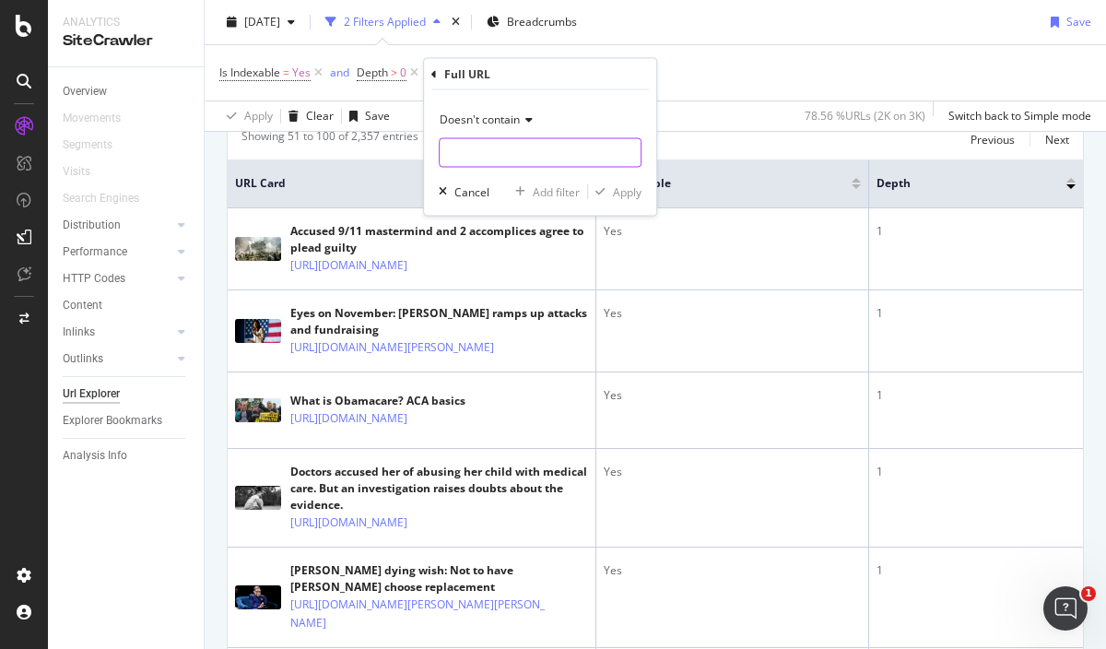
click at [484, 149] on input "text" at bounding box center [540, 153] width 201 height 30
type input "1"
click at [626, 192] on div "Apply" at bounding box center [627, 191] width 29 height 16
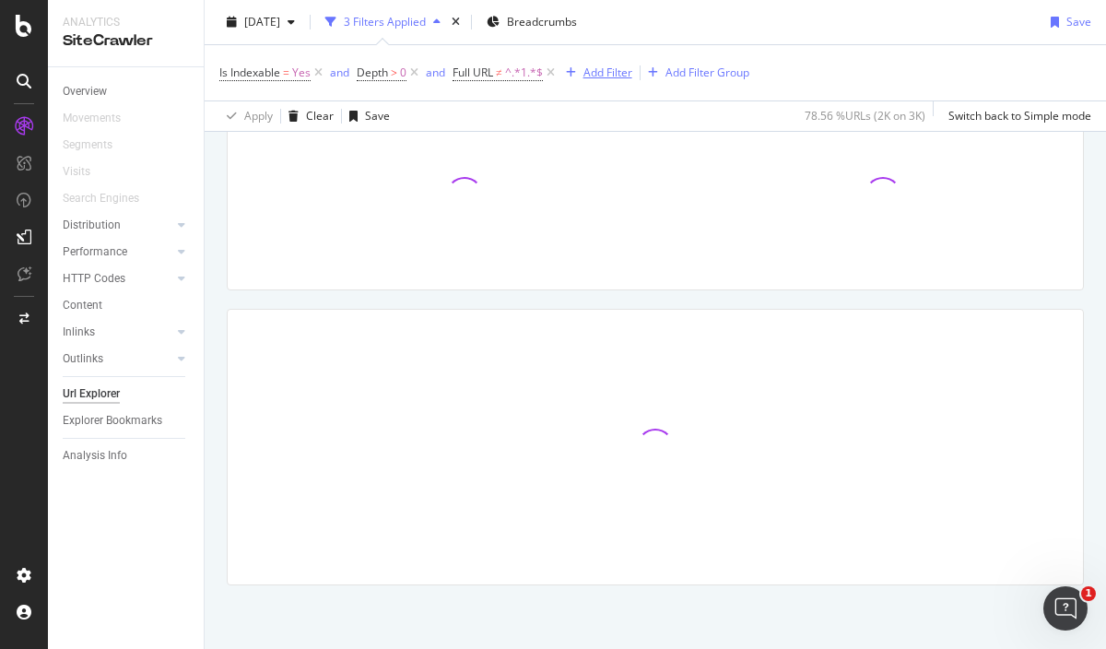
click at [588, 77] on div "Add Filter" at bounding box center [608, 73] width 49 height 16
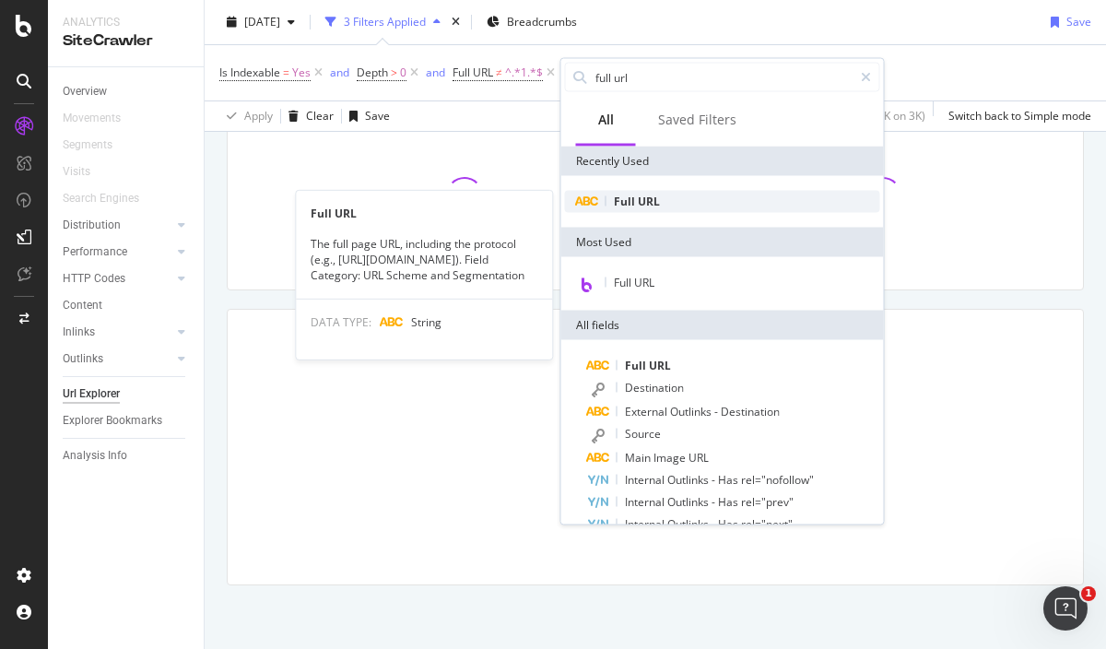
click at [647, 204] on span "URL" at bounding box center [649, 202] width 22 height 16
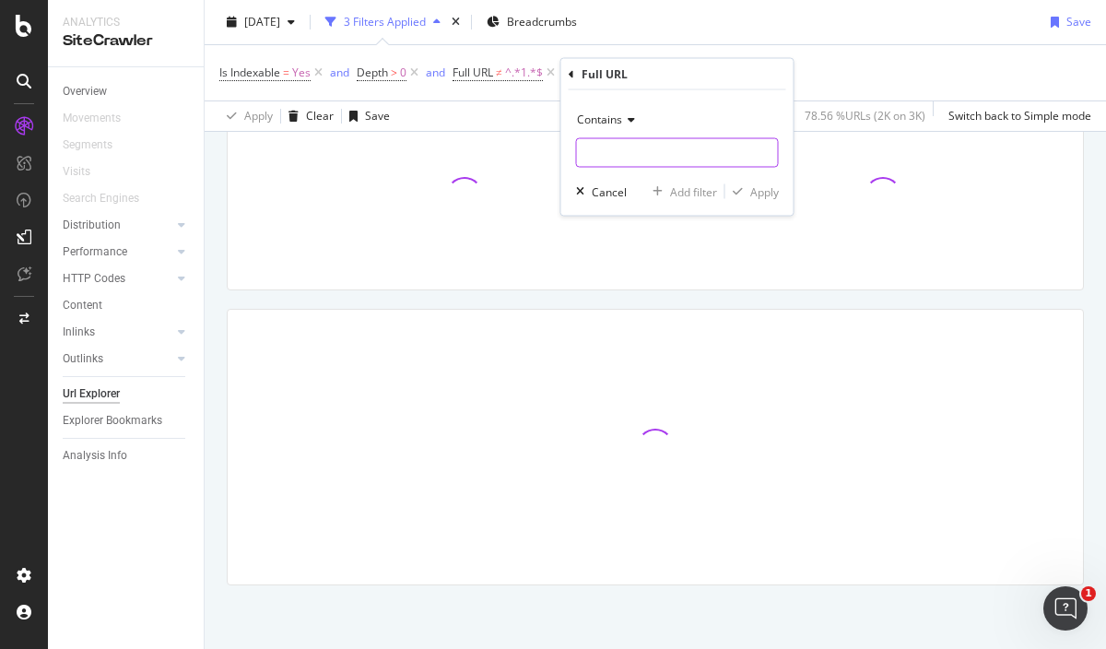
click at [621, 159] on input "text" at bounding box center [677, 153] width 201 height 30
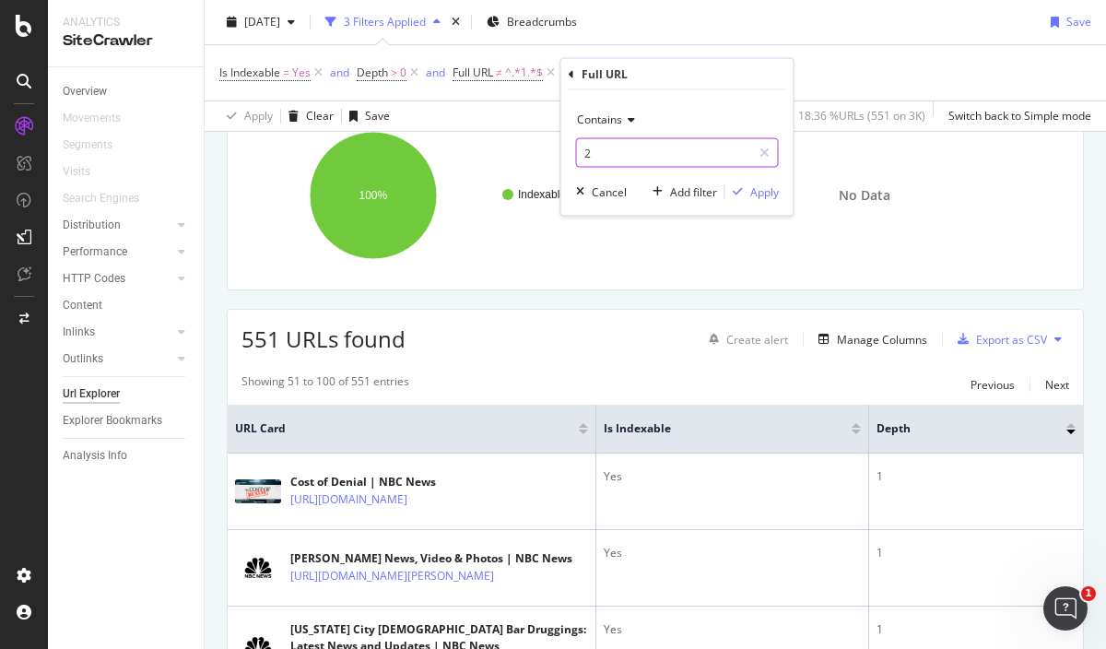
type input "2"
click at [602, 120] on span "Contains" at bounding box center [599, 120] width 45 height 16
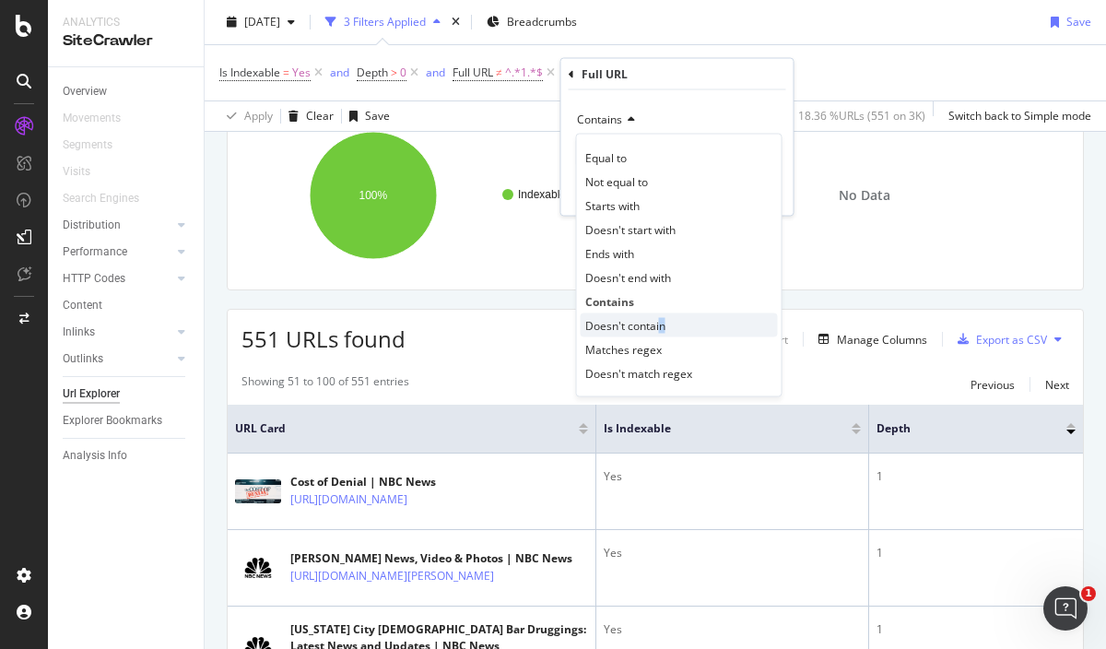
click at [662, 319] on span "Doesn't contain" at bounding box center [625, 325] width 80 height 16
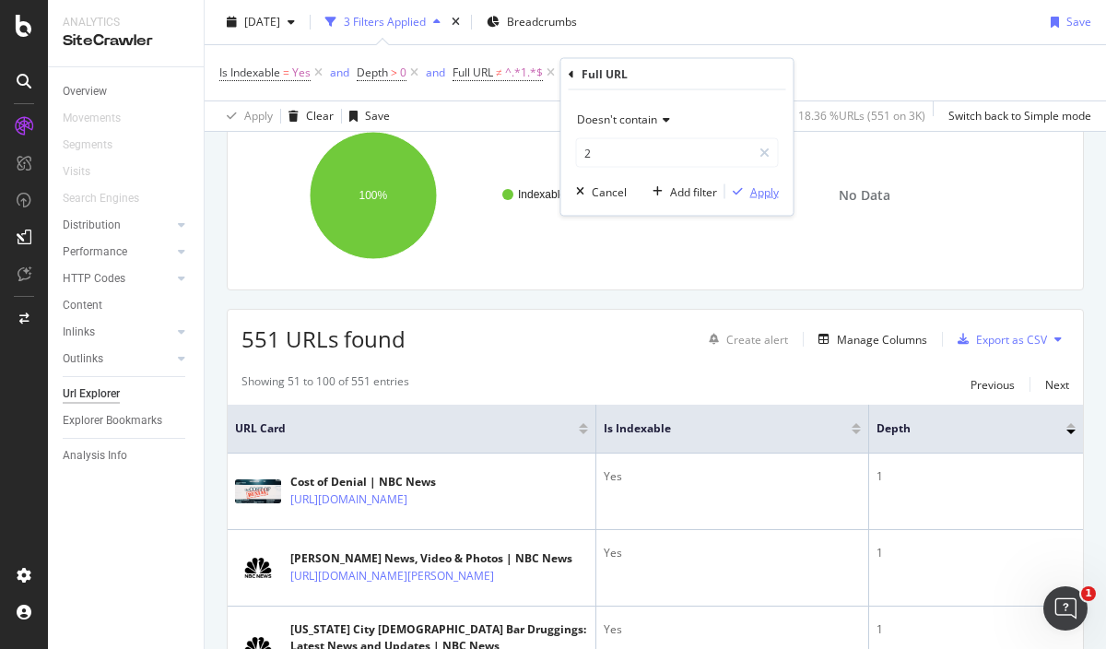
click at [752, 195] on div "Apply" at bounding box center [765, 191] width 29 height 16
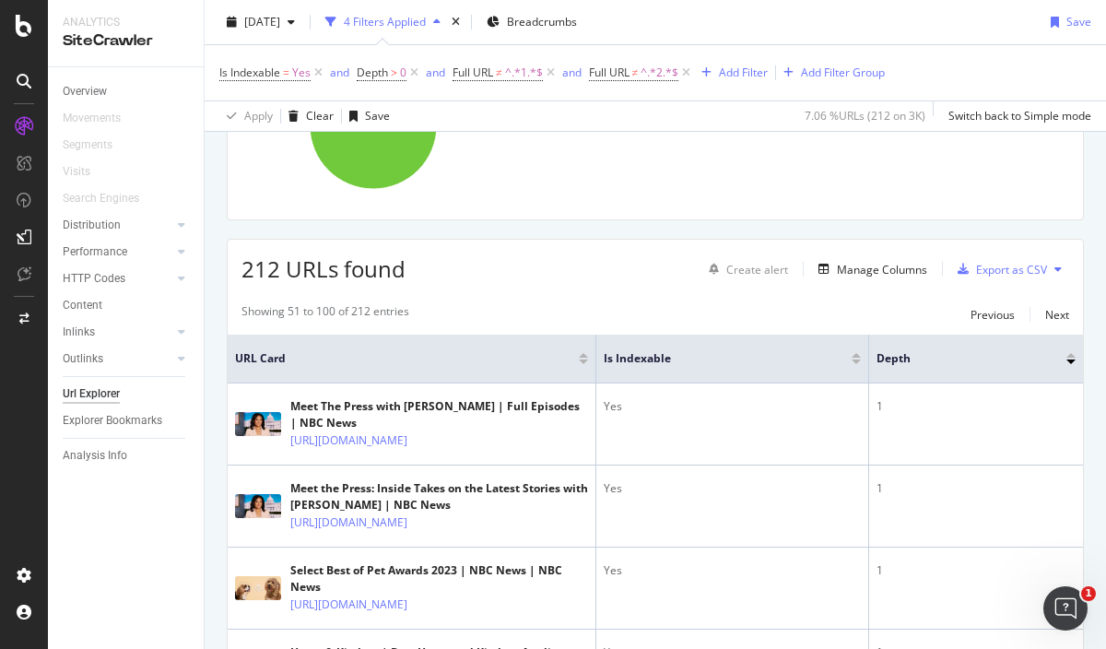
scroll to position [37, 0]
